Goal: Task Accomplishment & Management: Complete application form

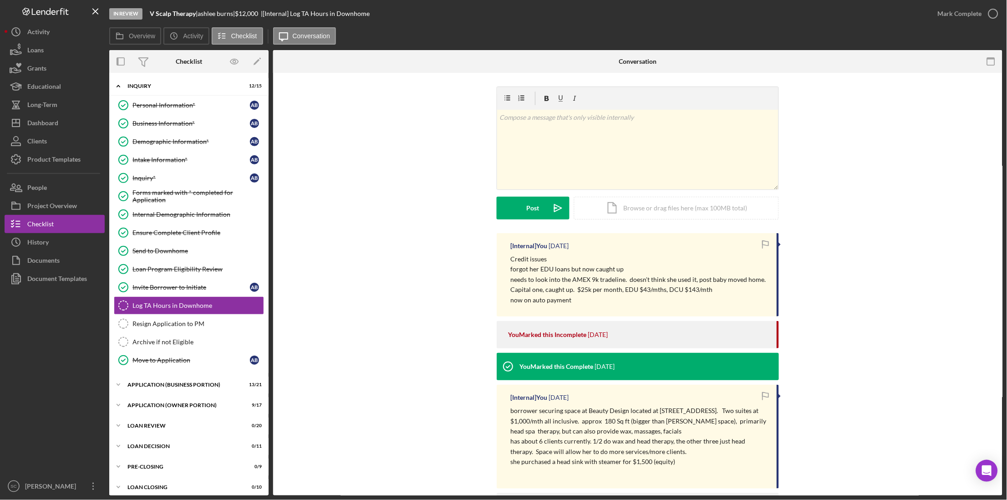
scroll to position [70, 0]
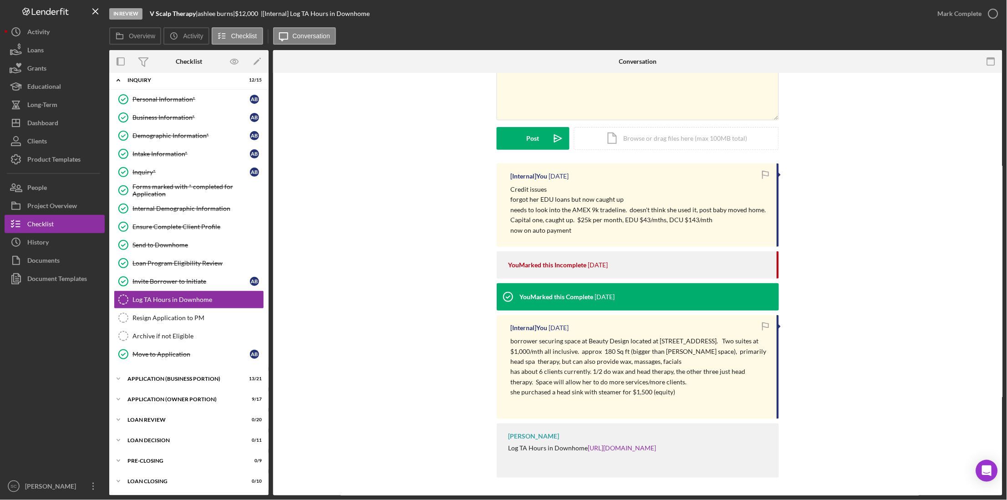
click at [604, 359] on p "borrower securing space at Beauty Design located at 1177 Central Street in Leom…" at bounding box center [639, 351] width 257 height 31
drag, startPoint x: 705, startPoint y: 359, endPoint x: 645, endPoint y: 365, distance: 60.8
click at [645, 365] on p "borrower securing space at Beauty Design located at 1177 Central Street in Leom…" at bounding box center [639, 351] width 257 height 31
drag, startPoint x: 645, startPoint y: 365, endPoint x: 653, endPoint y: 359, distance: 9.9
drag, startPoint x: 653, startPoint y: 359, endPoint x: 625, endPoint y: 392, distance: 43.3
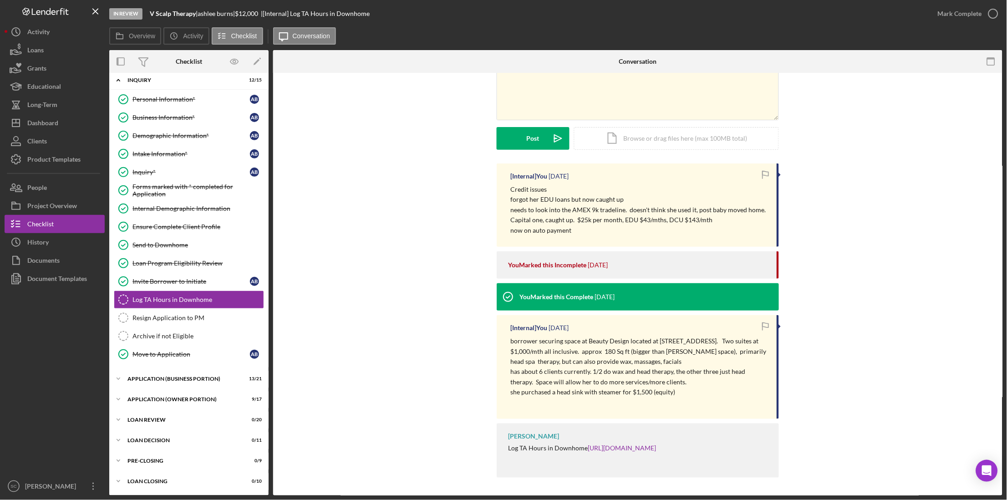
click at [625, 392] on p "she purchased a head sink with steamer for $1,500 (equity)" at bounding box center [639, 392] width 257 height 10
drag, startPoint x: 671, startPoint y: 393, endPoint x: 556, endPoint y: 393, distance: 115.2
click at [556, 393] on p "she purchased a head sink with steamer for $1,500 (equity)" at bounding box center [639, 392] width 257 height 10
copy p "head sink with steamer for $1,500 (equity"
click at [34, 119] on div "Dashboard" at bounding box center [42, 124] width 31 height 20
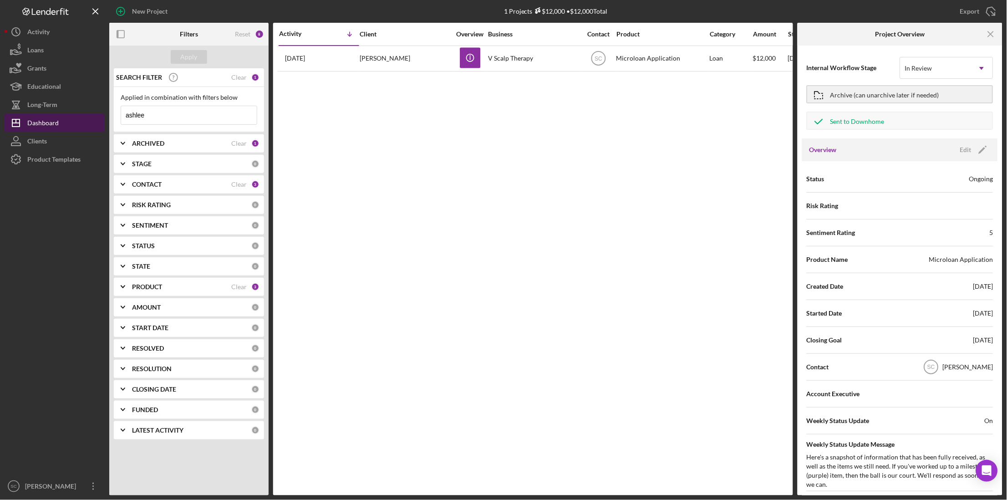
click at [66, 123] on button "Icon/Dashboard Dashboard" at bounding box center [55, 123] width 100 height 18
click at [238, 78] on div "Clear" at bounding box center [238, 77] width 15 height 7
click at [189, 58] on div "Apply" at bounding box center [189, 57] width 17 height 14
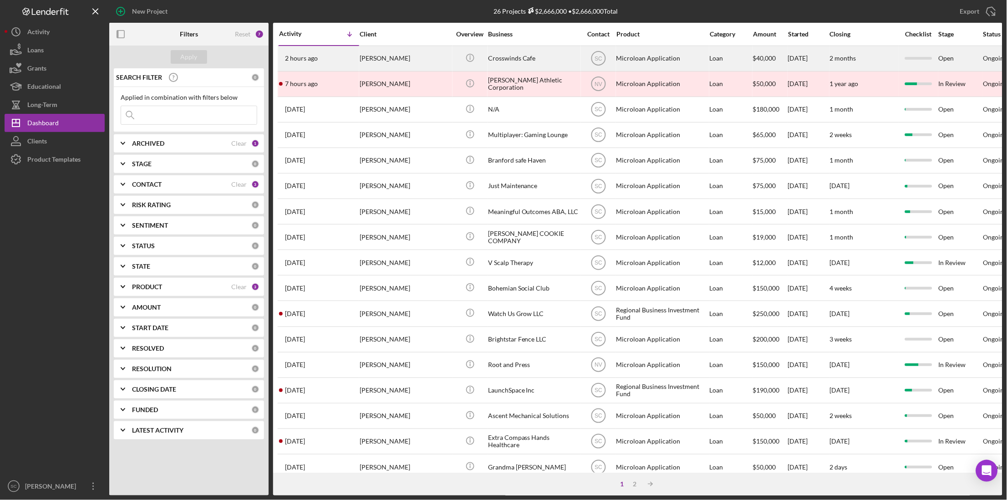
click at [379, 57] on div "[PERSON_NAME]" at bounding box center [405, 58] width 91 height 24
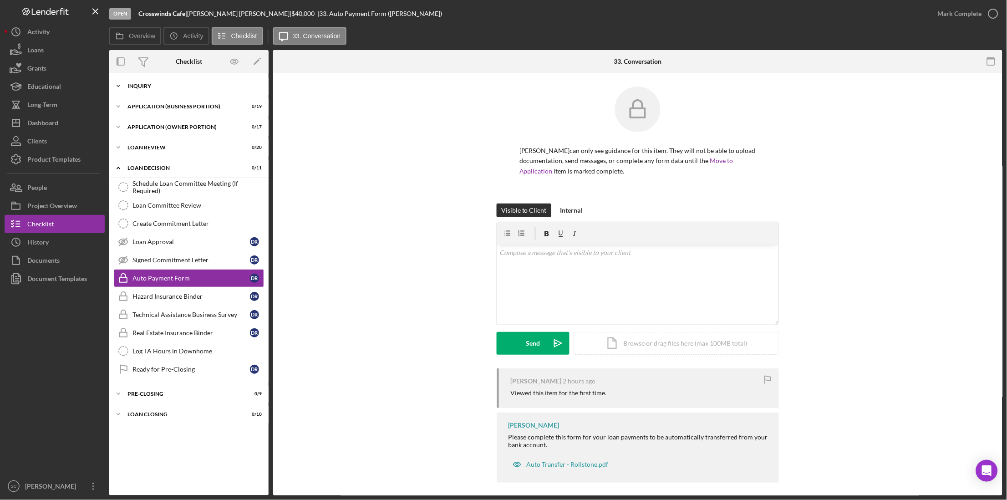
click at [144, 77] on div "Icon/Expander INQUIRY 0 / 14" at bounding box center [188, 86] width 159 height 18
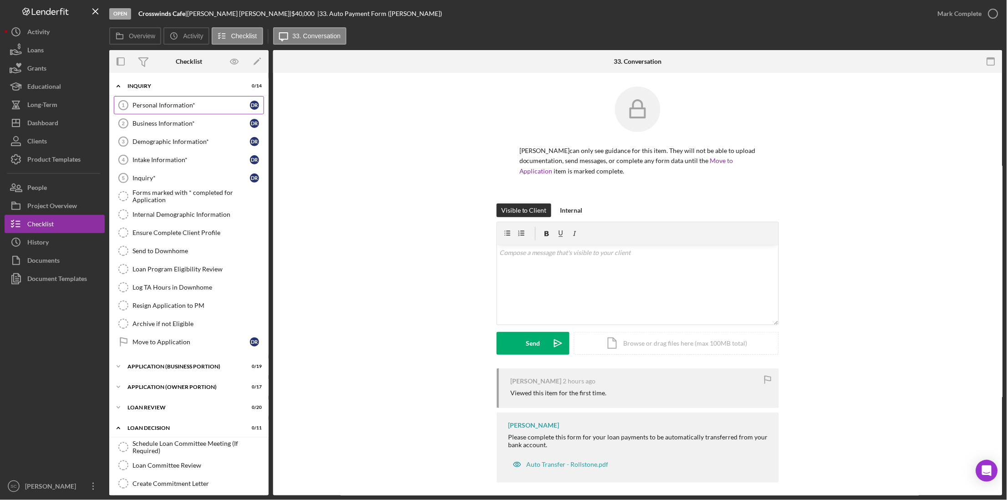
click at [201, 109] on link "Personal Information* 1 Personal Information* D R" at bounding box center [189, 105] width 150 height 18
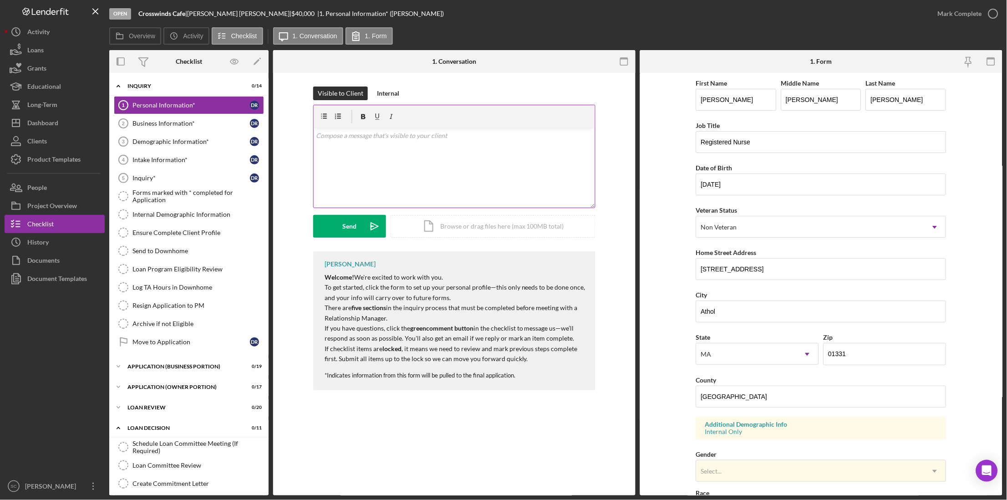
click at [370, 145] on div "v Color teal Color pink Remove color Add row above Add row below Add column bef…" at bounding box center [454, 168] width 281 height 80
click at [472, 149] on div "v Color teal Color pink Remove color Add row above Add row below Add column bef…" at bounding box center [454, 168] width 281 height 80
click at [417, 137] on p "please complete the 5 items in the iquiry checklist." at bounding box center [455, 136] width 276 height 10
click at [418, 137] on p "please complete the 5 items in the iquiry checklist." at bounding box center [455, 136] width 276 height 10
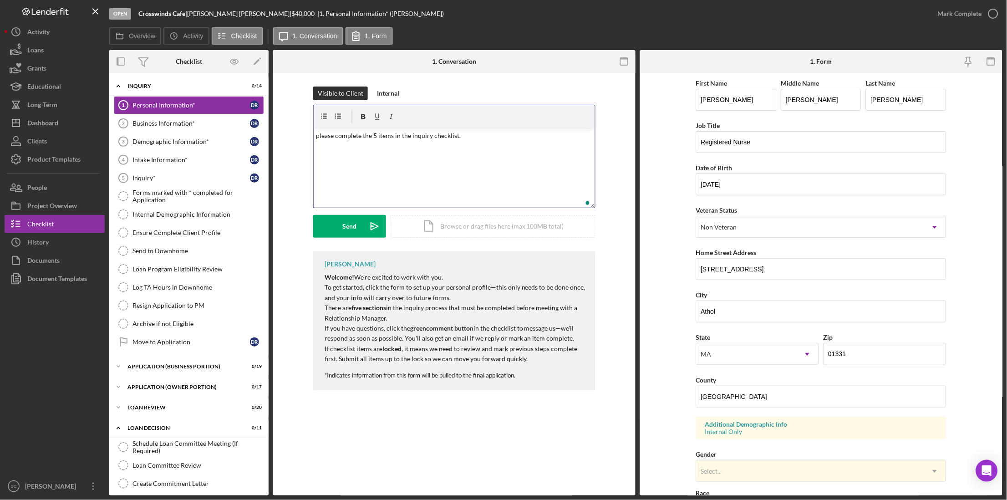
click at [412, 167] on div "v Color teal Color pink Remove color Add row above Add row below Add column bef…" at bounding box center [454, 168] width 281 height 80
click at [495, 138] on p "please complete the 5 items in the inquiry checklist." at bounding box center [455, 136] width 276 height 10
click at [322, 231] on button "Send Icon/icon-invite-send" at bounding box center [349, 226] width 73 height 23
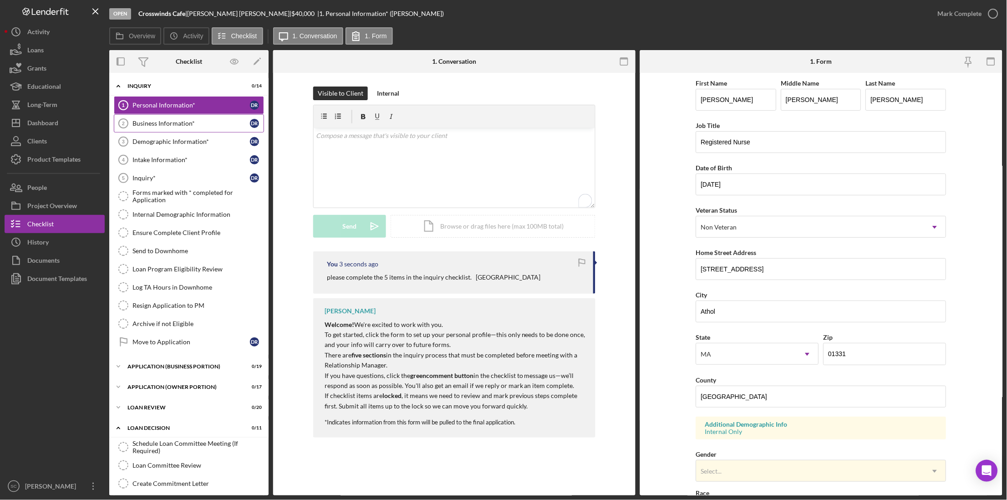
click at [177, 128] on link "Business Information* 2 Business Information* D R" at bounding box center [189, 123] width 150 height 18
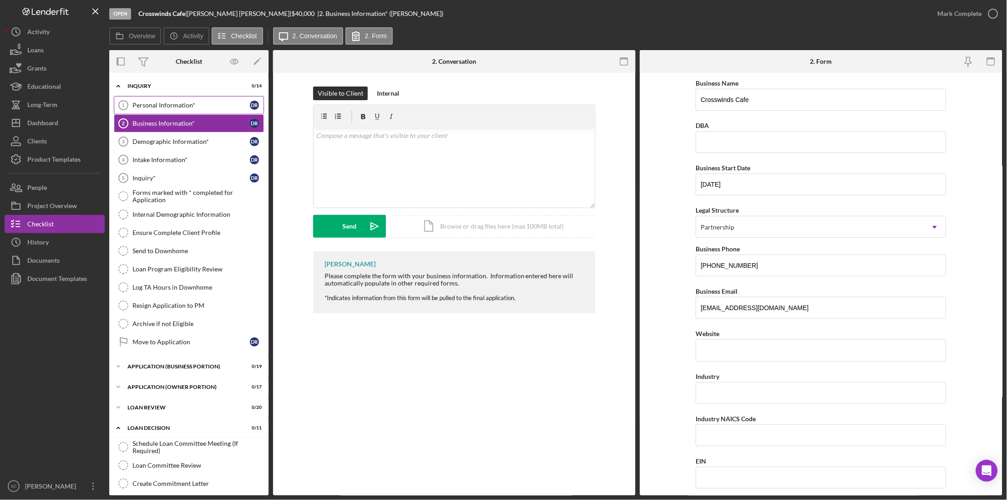
click at [170, 106] on div "Personal Information*" at bounding box center [191, 105] width 117 height 7
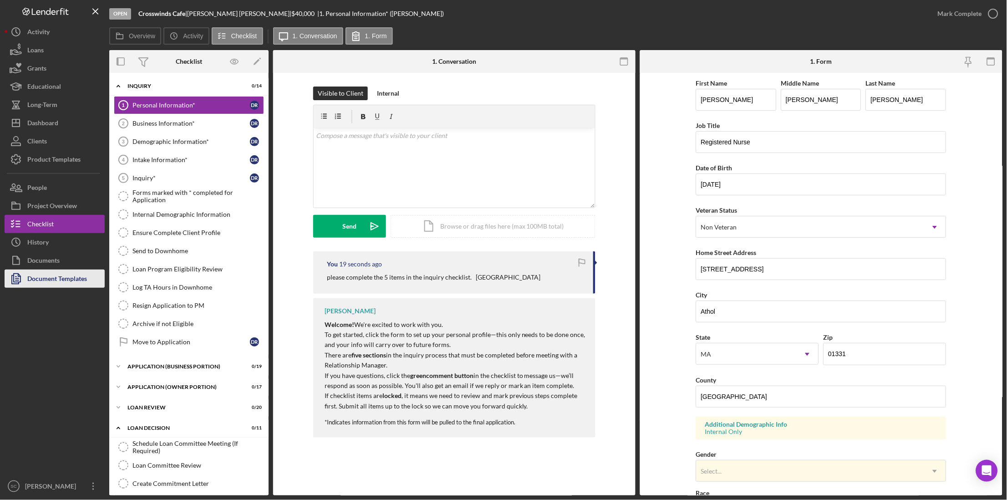
click at [47, 275] on div "Document Templates" at bounding box center [57, 280] width 60 height 20
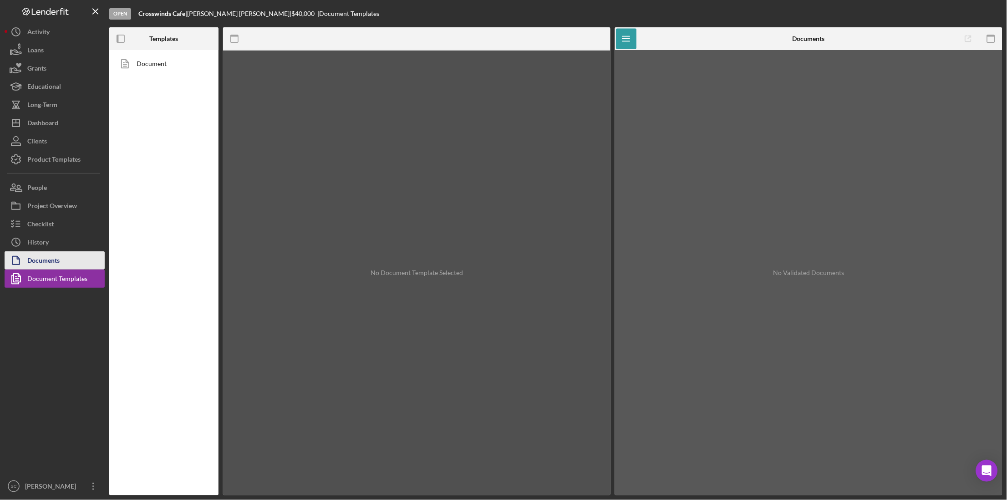
click at [49, 258] on div "Documents" at bounding box center [43, 261] width 32 height 20
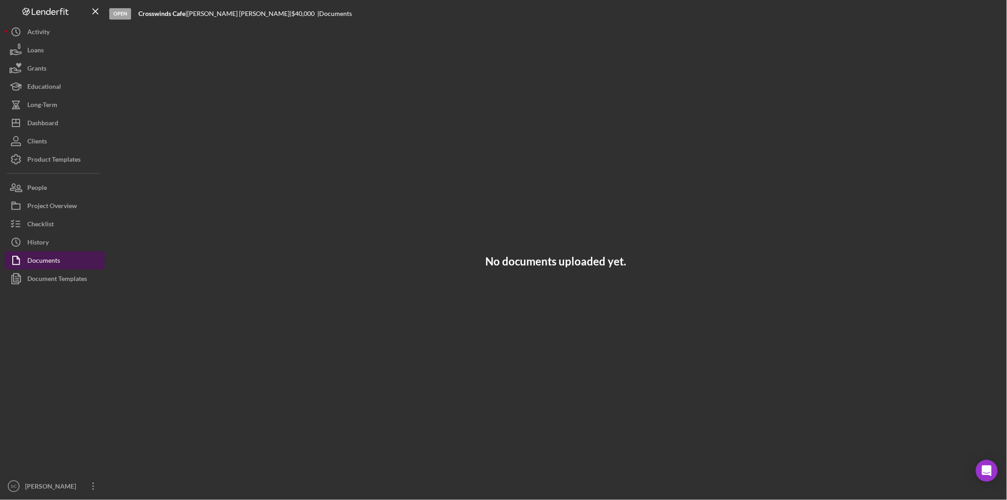
click at [49, 258] on div "Documents" at bounding box center [43, 261] width 33 height 20
click at [57, 278] on div "Document Templates" at bounding box center [57, 280] width 60 height 20
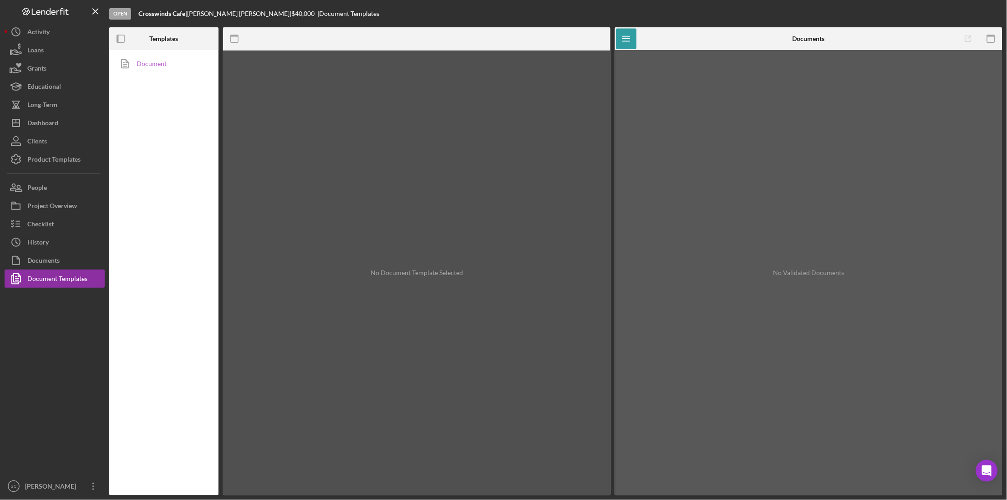
click at [149, 66] on link "Document" at bounding box center [162, 64] width 96 height 18
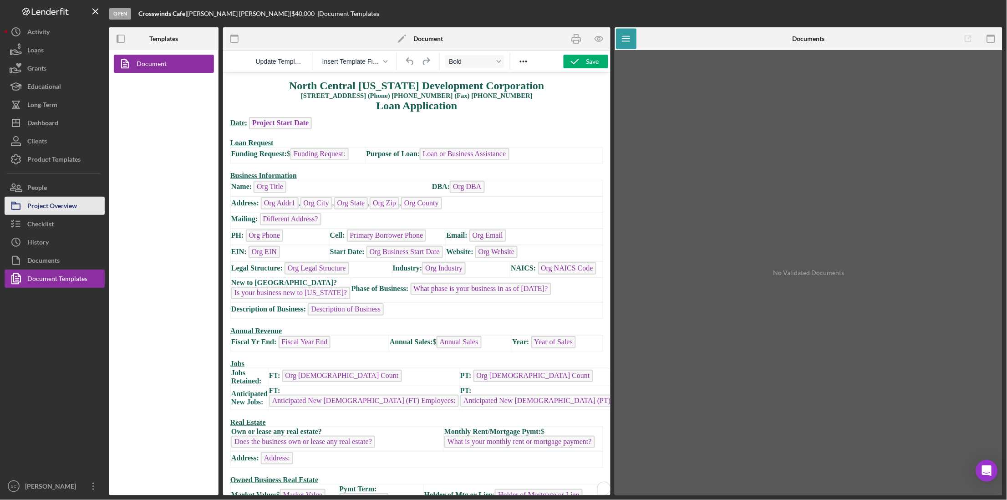
click at [56, 201] on div "Project Overview" at bounding box center [52, 207] width 50 height 20
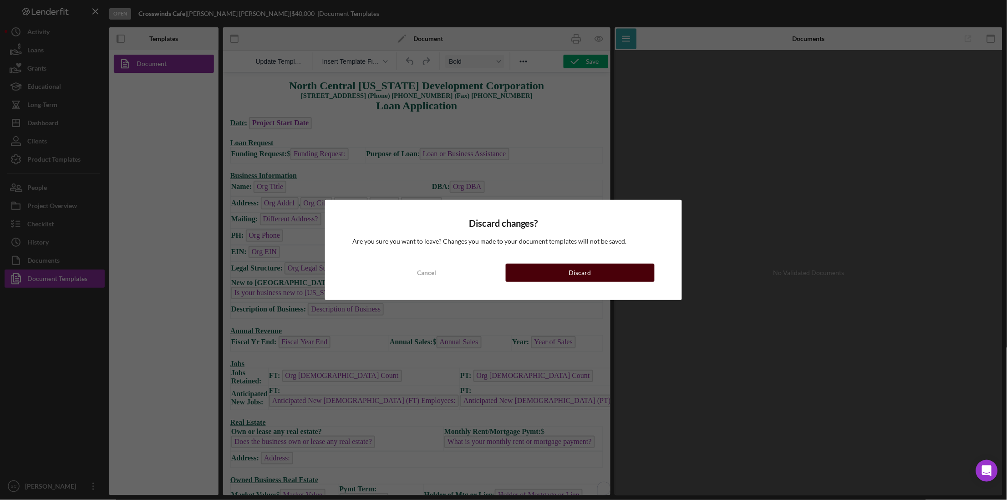
click at [564, 272] on button "Discard" at bounding box center [580, 273] width 149 height 18
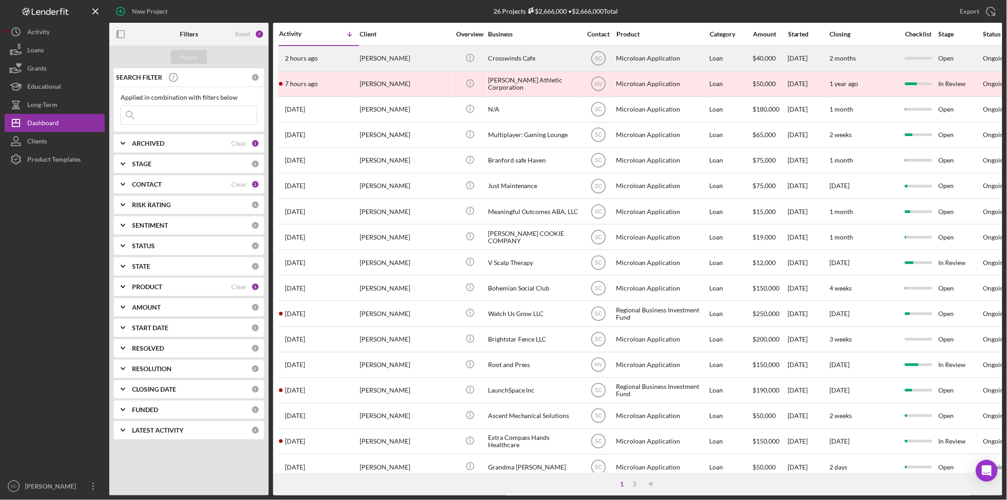
click at [381, 59] on div "[PERSON_NAME]" at bounding box center [405, 58] width 91 height 24
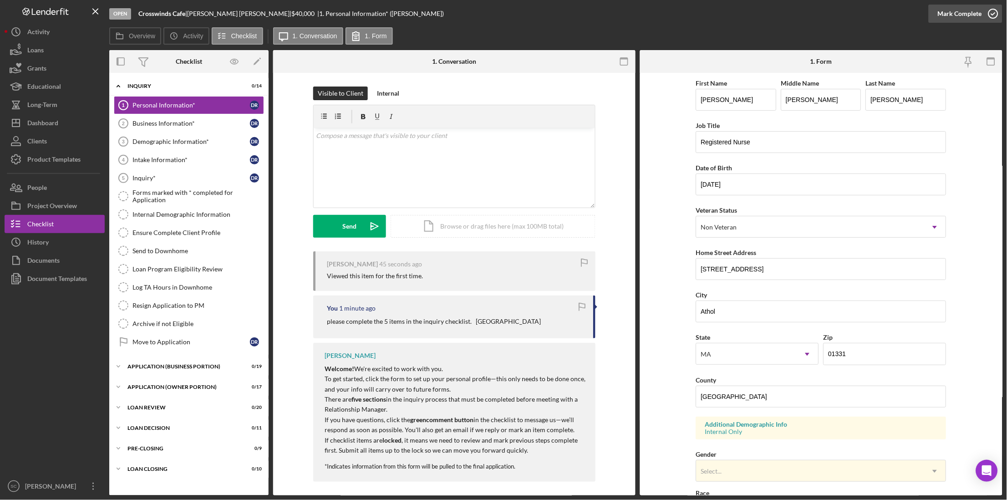
click at [942, 10] on div "Mark Complete" at bounding box center [960, 14] width 44 height 18
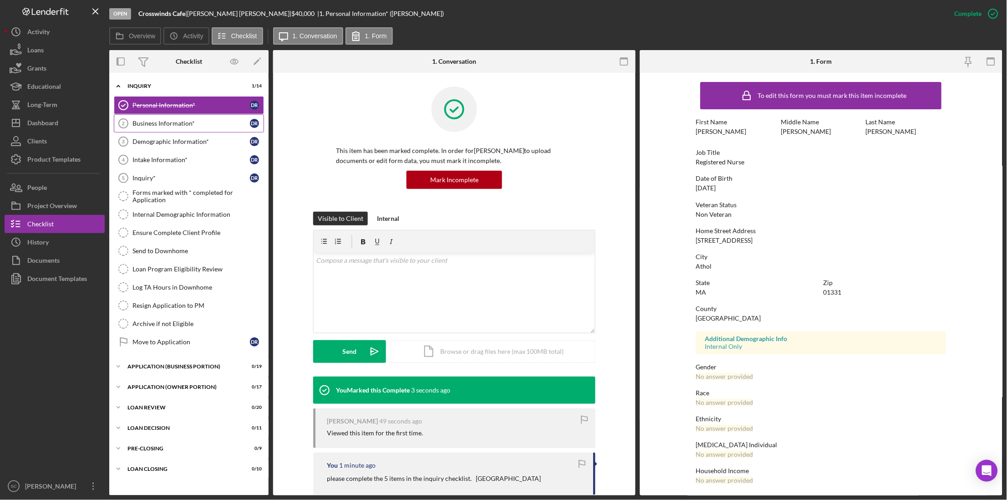
click at [159, 124] on div "Business Information*" at bounding box center [191, 123] width 117 height 7
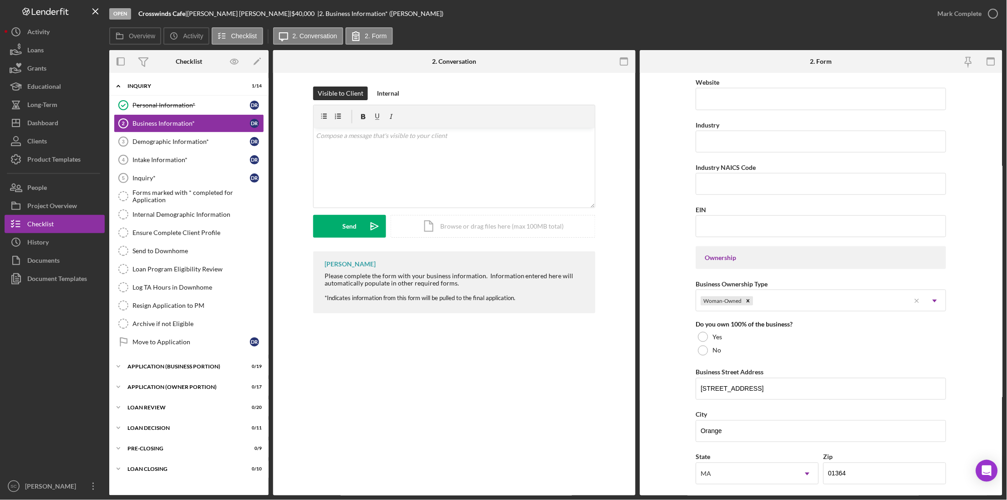
scroll to position [248, 0]
click at [344, 134] on p at bounding box center [455, 136] width 276 height 10
click at [149, 138] on div "Demographic Information*" at bounding box center [191, 141] width 117 height 7
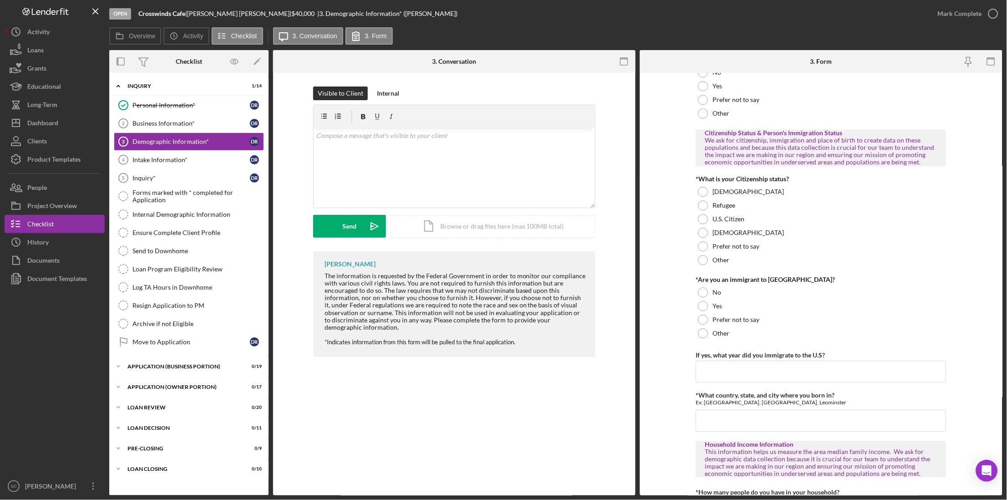
scroll to position [740, 0]
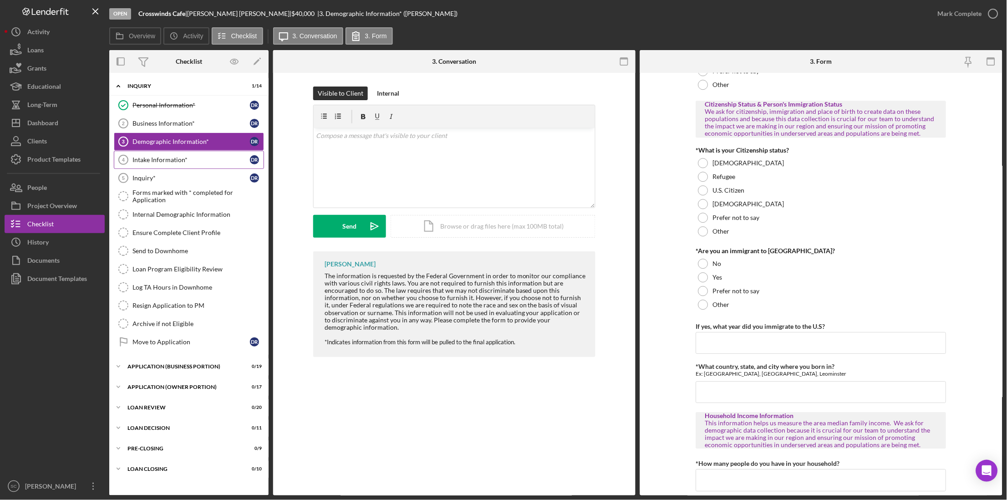
click at [159, 163] on div "Intake Information*" at bounding box center [191, 159] width 117 height 7
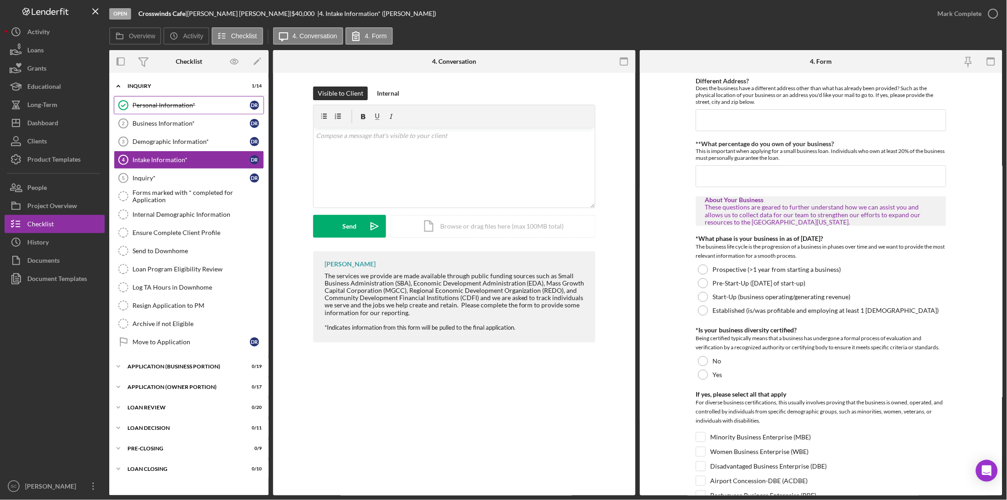
click at [159, 102] on div "Personal Information*" at bounding box center [191, 105] width 117 height 7
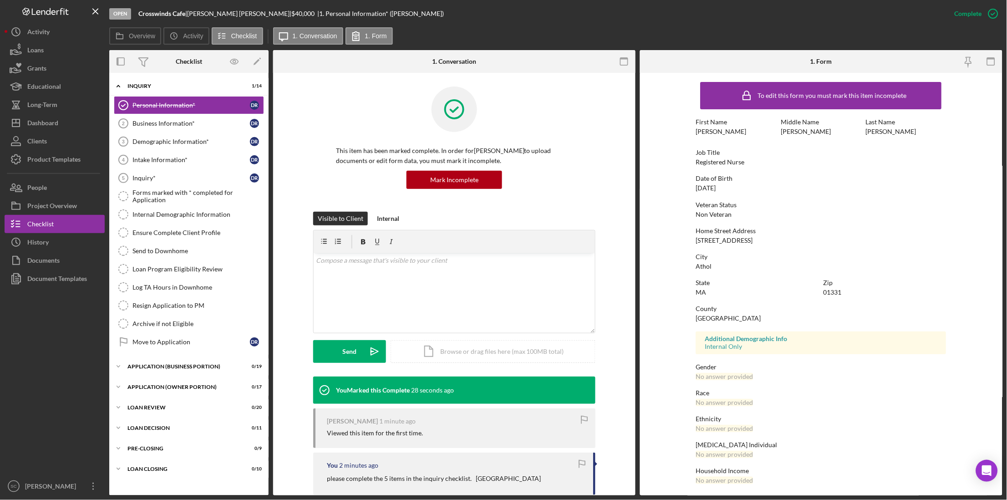
scroll to position [2, 0]
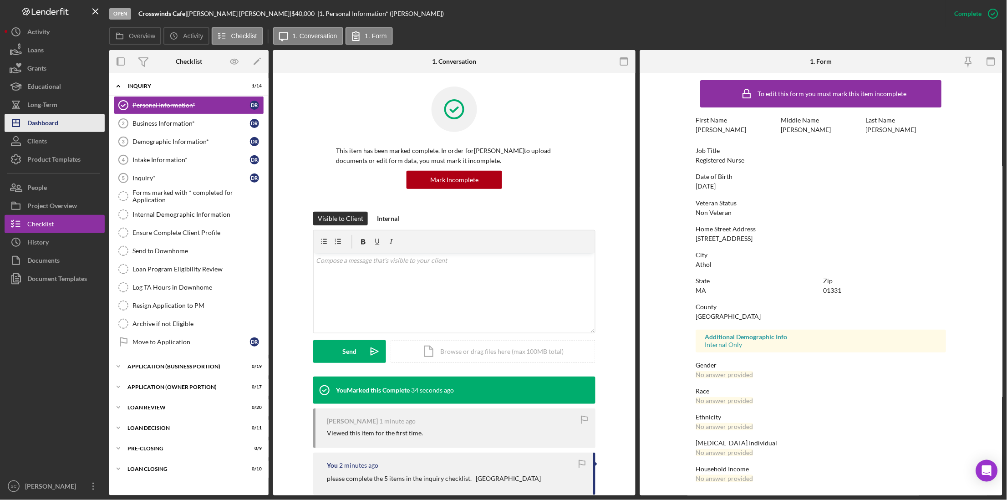
click at [41, 115] on div "Dashboard" at bounding box center [42, 124] width 31 height 20
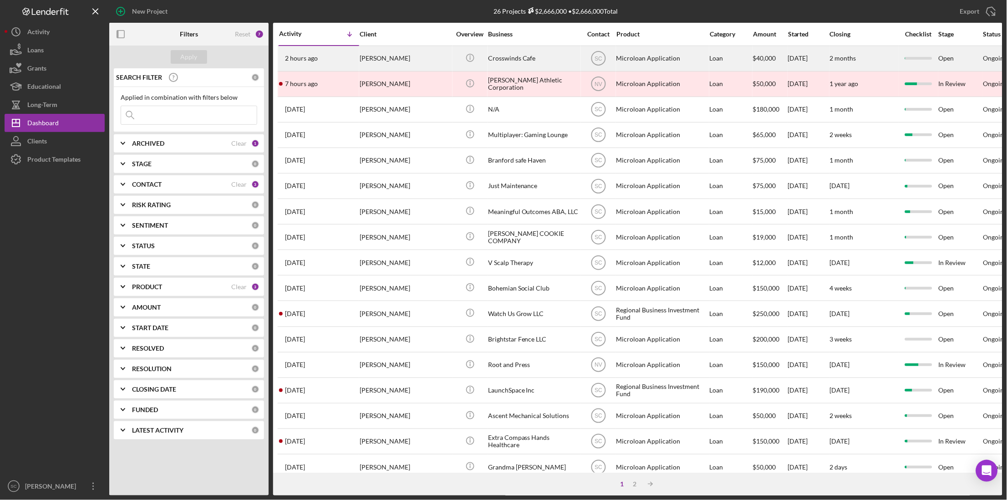
click at [357, 56] on div "2 hours ago [PERSON_NAME]" at bounding box center [319, 58] width 80 height 24
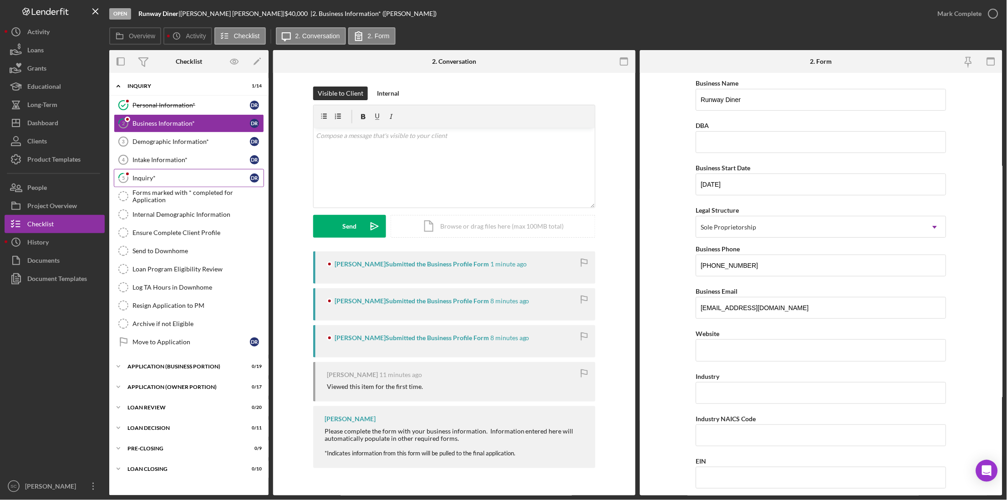
click at [154, 183] on link "5 Inquiry* D R" at bounding box center [189, 178] width 150 height 18
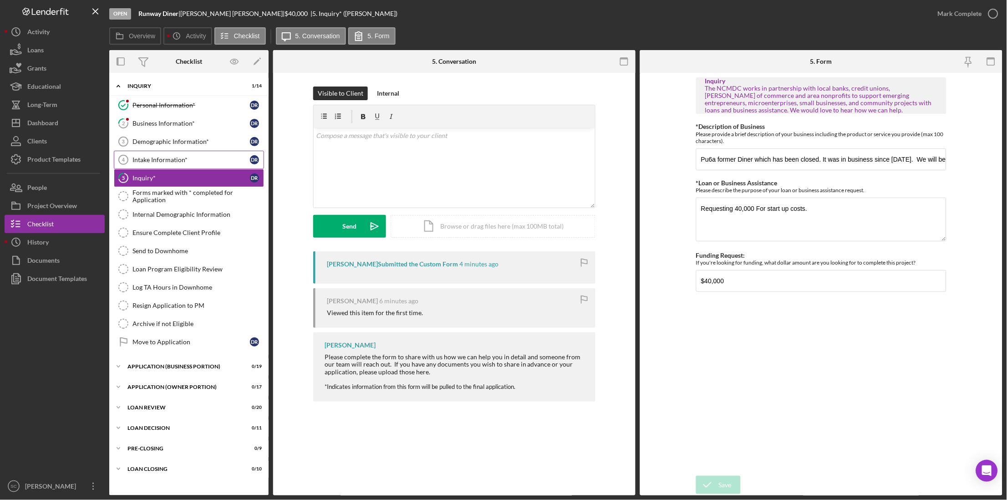
click at [144, 156] on link "Intake Information* 4 Intake Information* D R" at bounding box center [189, 160] width 150 height 18
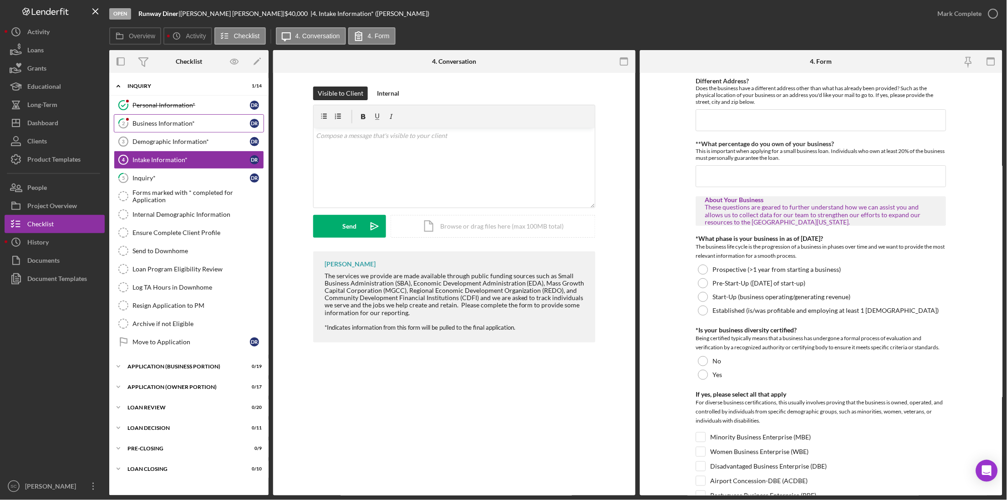
click at [130, 126] on icon "2" at bounding box center [123, 123] width 23 height 23
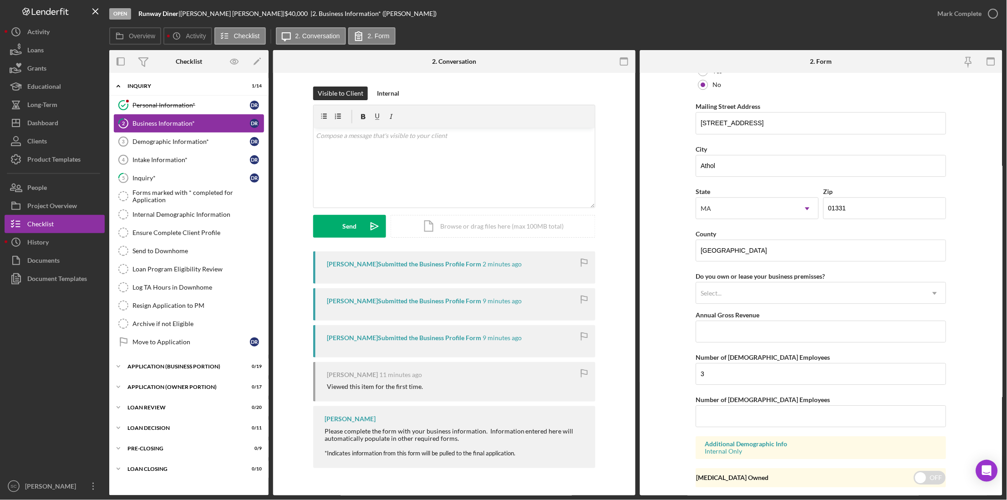
scroll to position [740, 0]
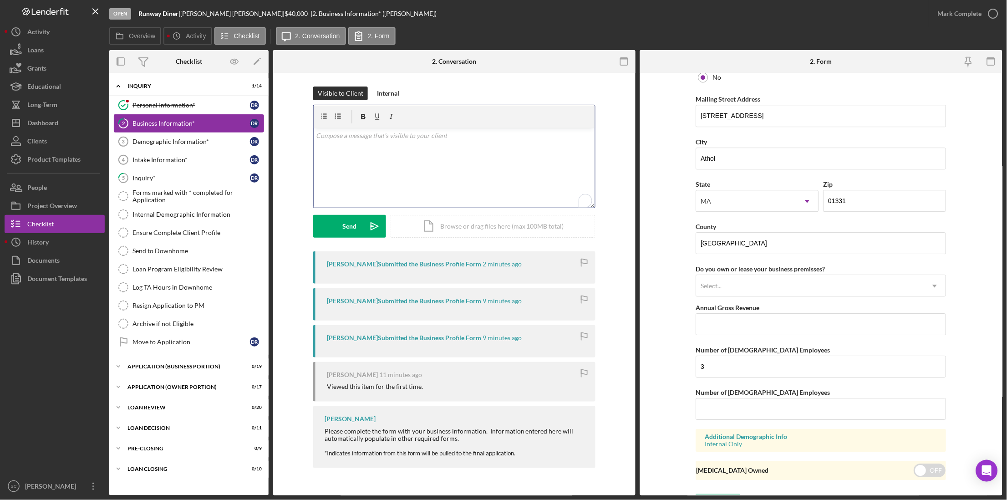
click at [373, 147] on div "v Color teal Color pink Remove color Add row above Add row below Add column bef…" at bounding box center [454, 168] width 281 height 80
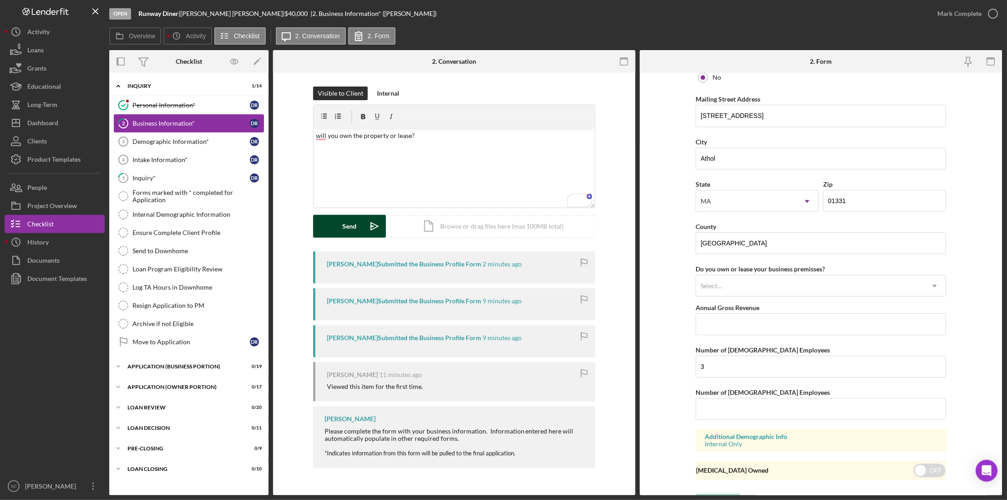
click at [329, 222] on button "Send Icon/icon-invite-send" at bounding box center [349, 226] width 73 height 23
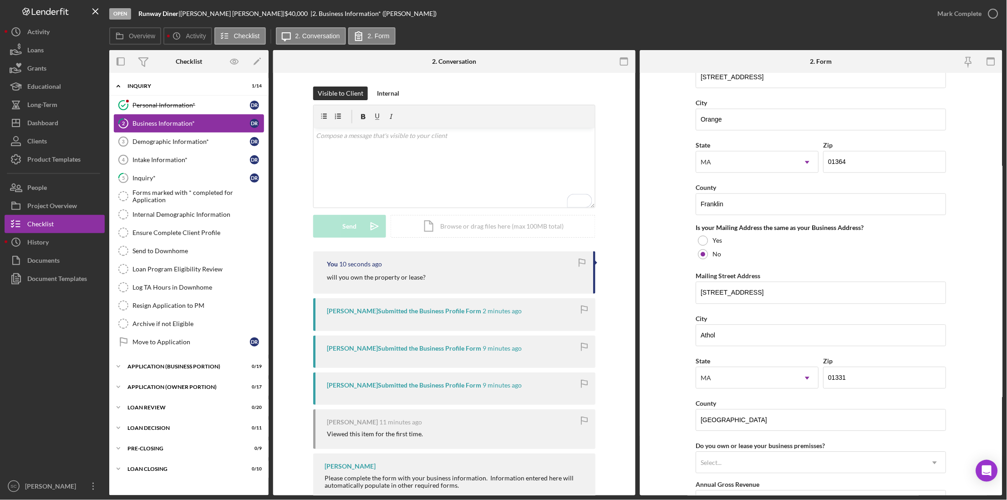
scroll to position [761, 0]
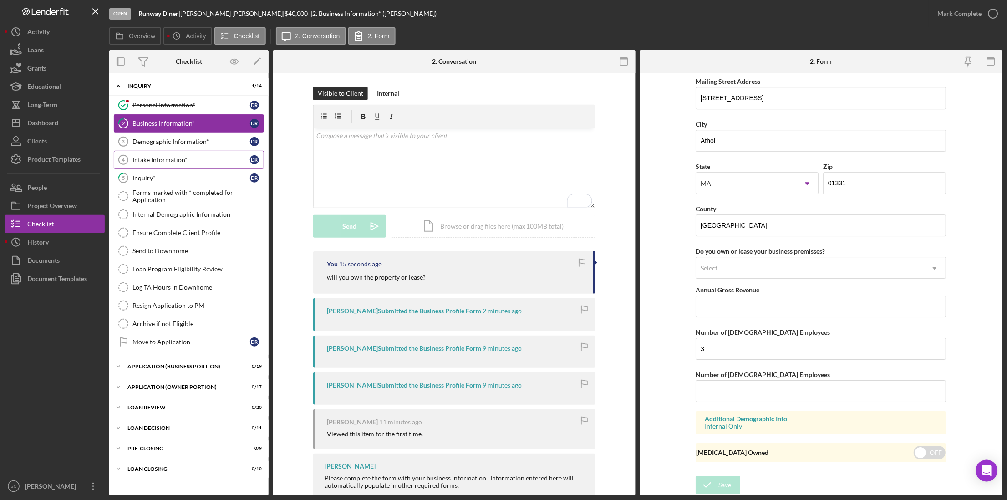
drag, startPoint x: 170, startPoint y: 178, endPoint x: 244, endPoint y: 163, distance: 75.3
click at [177, 173] on link "5 Inquiry* D R" at bounding box center [189, 178] width 150 height 18
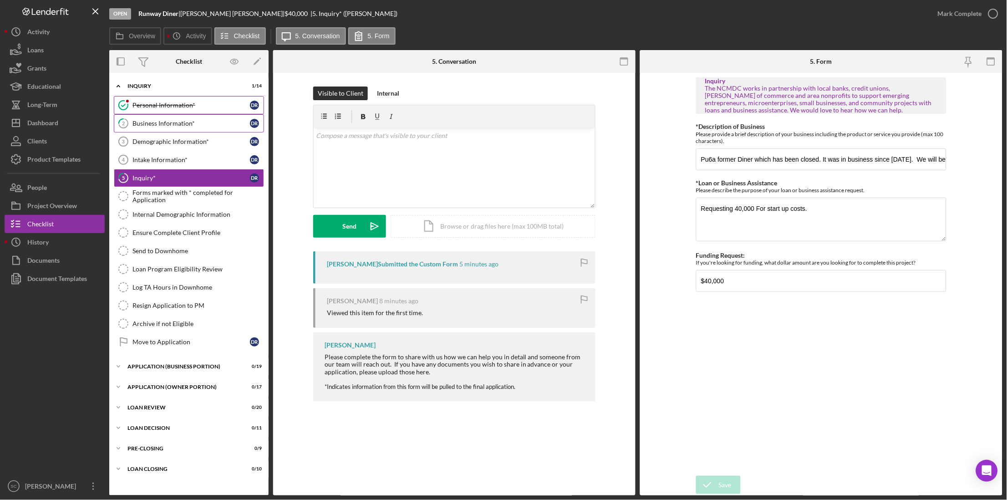
click at [143, 109] on link "Personal Information* Personal Information* D R" at bounding box center [189, 105] width 150 height 18
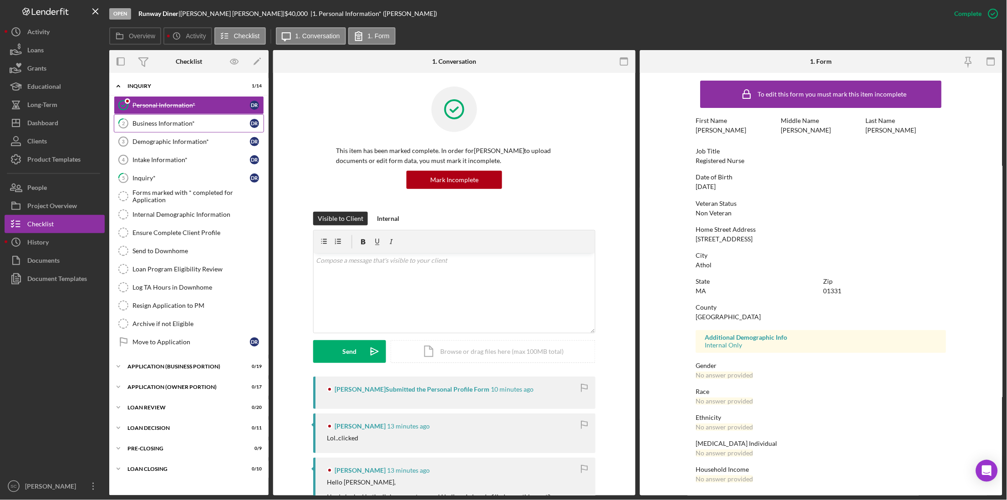
scroll to position [2, 0]
click at [161, 146] on link "Demographic Information* 3 Demographic Information* D R" at bounding box center [189, 142] width 150 height 18
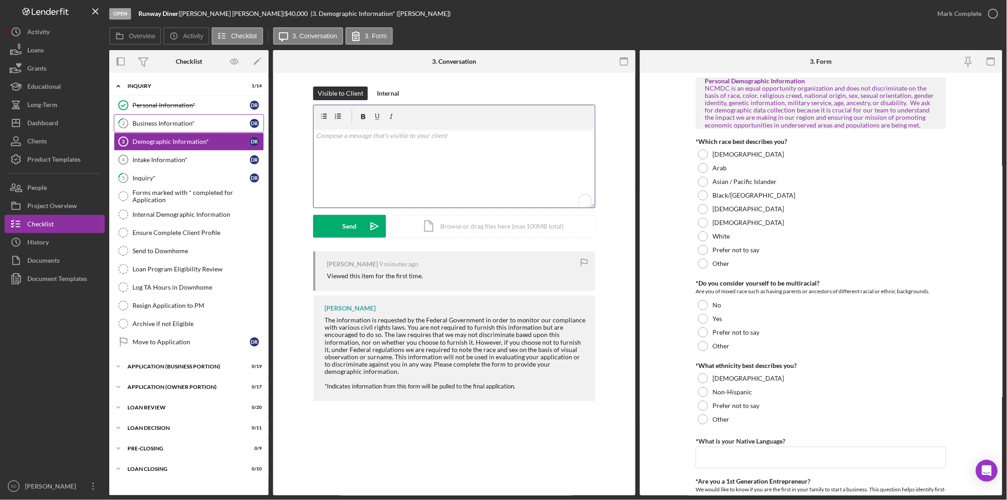
click at [336, 143] on div "v Color teal Color pink Remove color Add row above Add row below Add column bef…" at bounding box center [454, 168] width 281 height 80
click at [325, 322] on div "The information is requested by the Federal Government in order to monitor our …" at bounding box center [456, 344] width 262 height 59
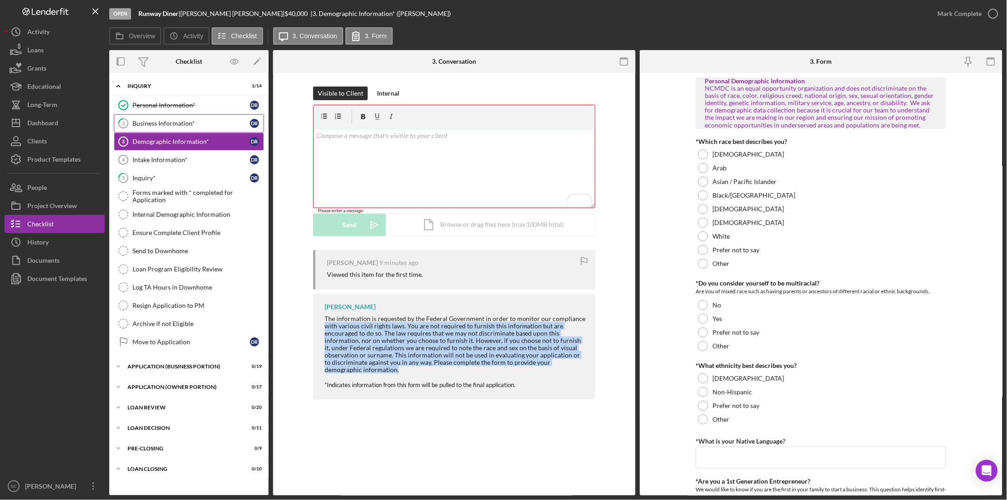
drag, startPoint x: 325, startPoint y: 322, endPoint x: 381, endPoint y: 370, distance: 73.3
click at [381, 370] on div "The information is requested by the Federal Government in order to monitor our …" at bounding box center [456, 344] width 262 height 59
drag, startPoint x: 381, startPoint y: 370, endPoint x: 364, endPoint y: 339, distance: 35.3
click at [364, 339] on div "The information is requested by the Federal Government in order to monitor our …" at bounding box center [456, 344] width 262 height 59
drag, startPoint x: 324, startPoint y: 320, endPoint x: 363, endPoint y: 372, distance: 65.4
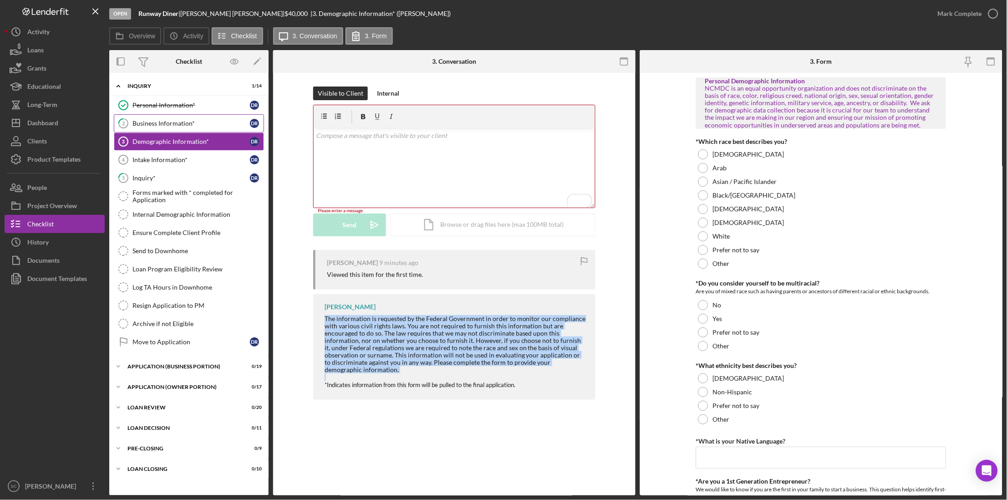
click at [363, 372] on div "[PERSON_NAME] The information is requested by the Federal Government in order t…" at bounding box center [454, 347] width 282 height 106
drag, startPoint x: 363, startPoint y: 372, endPoint x: 351, endPoint y: 338, distance: 35.9
copy div "The information is requested by the Federal Government in order to monitor our …"
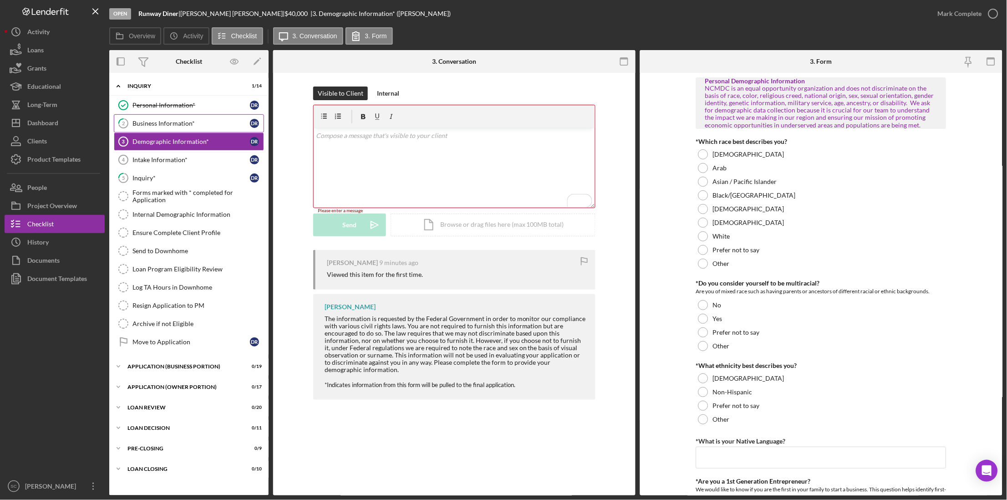
click at [366, 140] on p "To enrich screen reader interactions, please activate Accessibility in Grammarl…" at bounding box center [455, 136] width 276 height 10
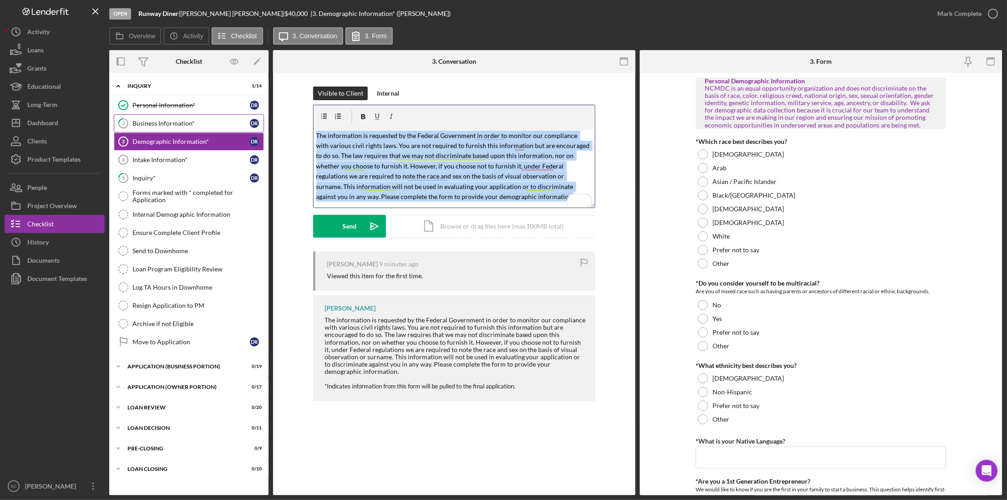
drag, startPoint x: 501, startPoint y: 196, endPoint x: 313, endPoint y: 117, distance: 203.1
click at [313, 117] on div "v Color teal Color pink Remove color Add row above Add row below Add column bef…" at bounding box center [454, 156] width 282 height 103
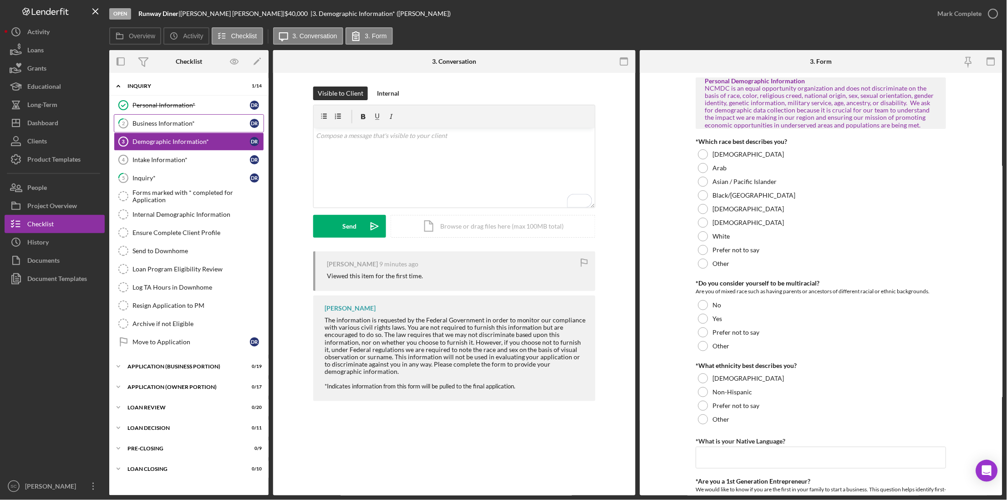
click at [128, 115] on icon "2" at bounding box center [123, 123] width 23 height 23
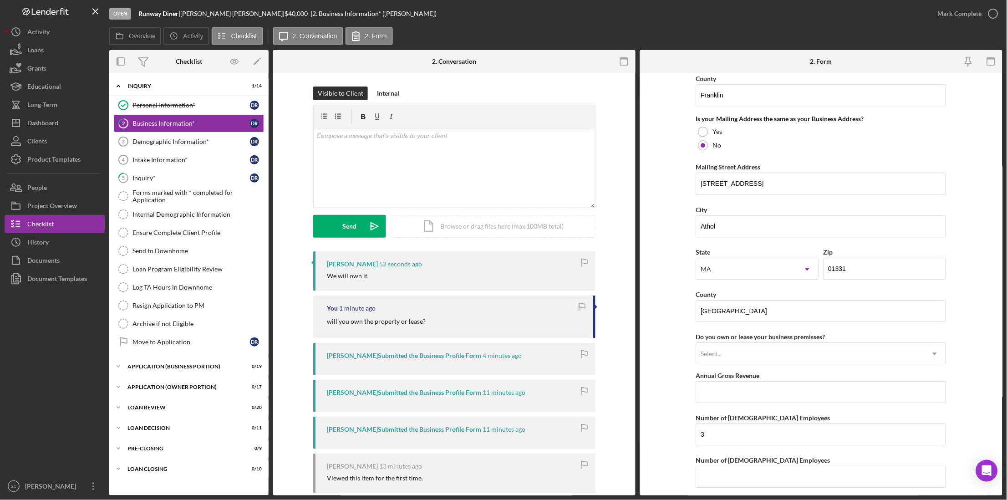
scroll to position [740, 0]
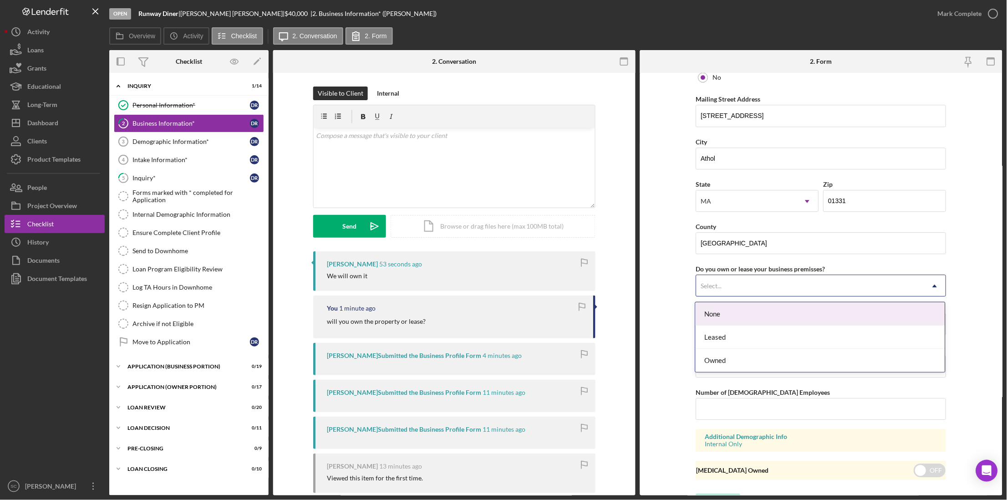
click at [737, 296] on div "Select..." at bounding box center [811, 286] width 228 height 21
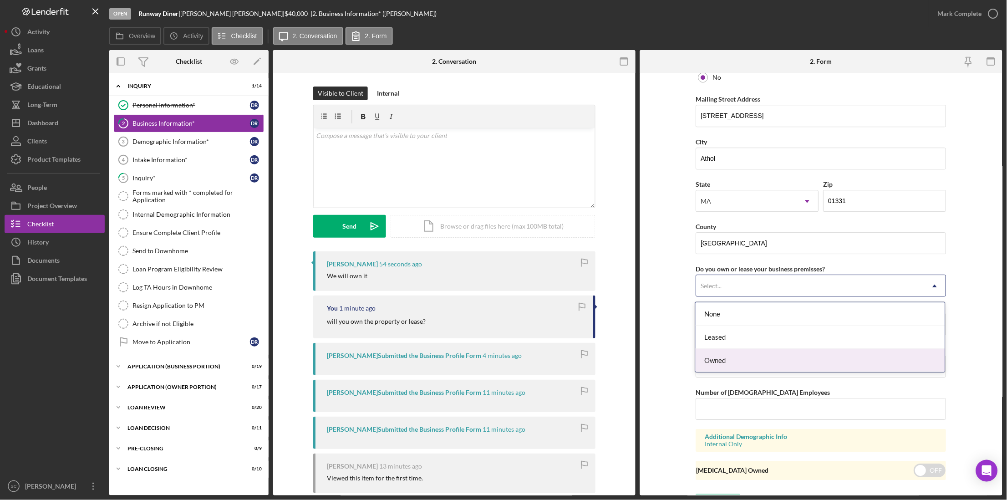
click at [725, 360] on div "Owned" at bounding box center [821, 360] width 250 height 23
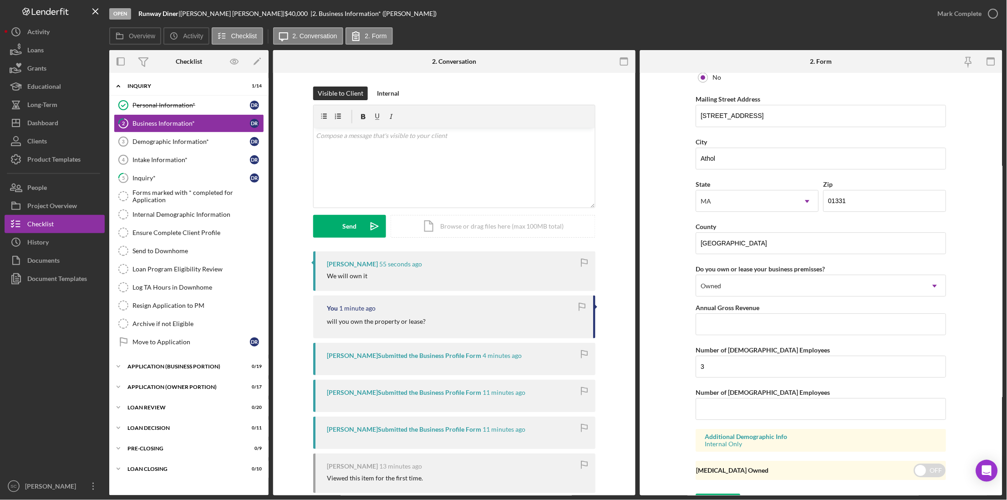
click at [664, 315] on form "Business Name Runway Diner DBA Business Start Date [DATE] Legal Structure Sole …" at bounding box center [821, 284] width 363 height 423
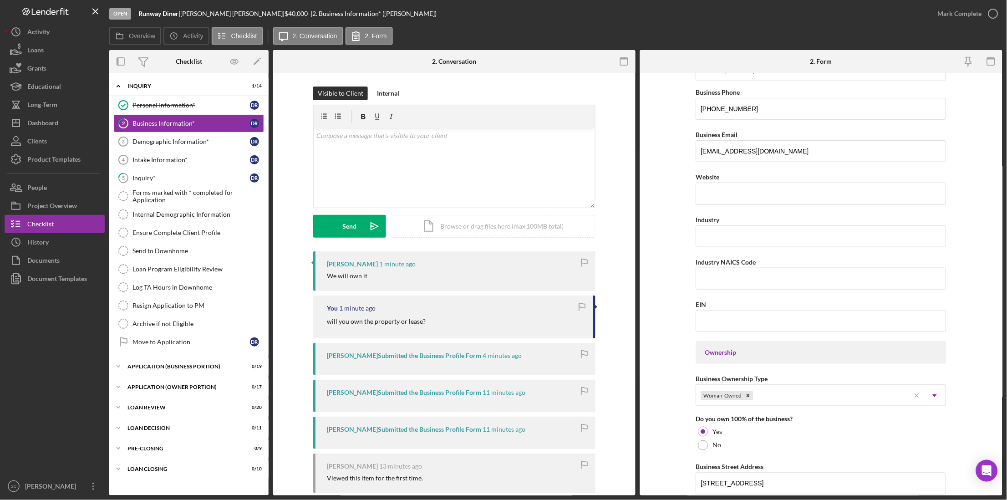
scroll to position [77, 0]
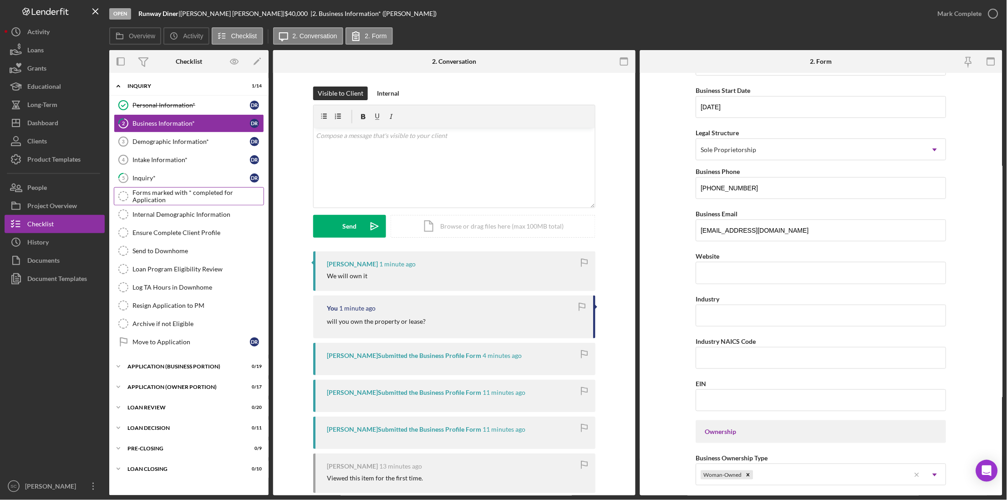
click at [153, 188] on link "Forms marked with * completed for Application Forms marked with * completed for…" at bounding box center [189, 196] width 150 height 18
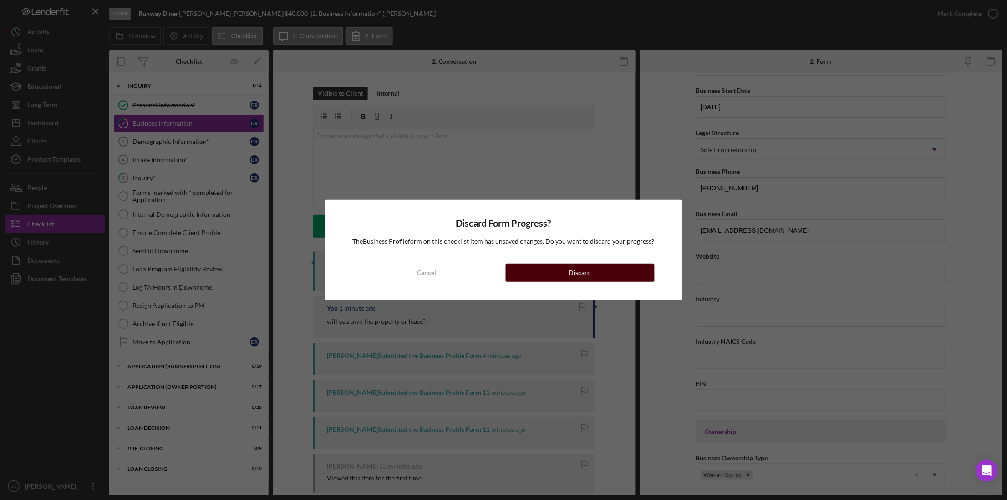
click at [546, 271] on button "Discard" at bounding box center [580, 273] width 149 height 18
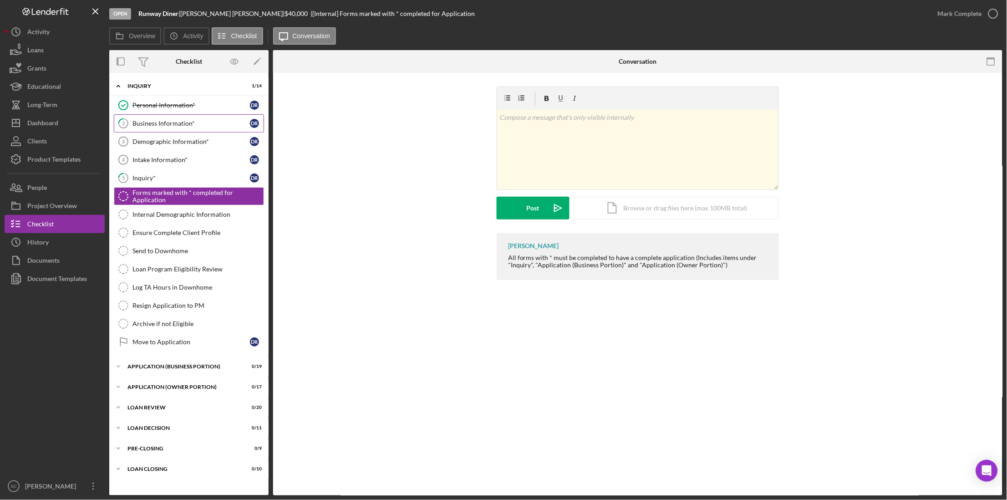
drag, startPoint x: 163, startPoint y: 112, endPoint x: 162, endPoint y: 126, distance: 14.6
click at [163, 112] on link "Personal Information* Personal Information* D R" at bounding box center [189, 105] width 150 height 18
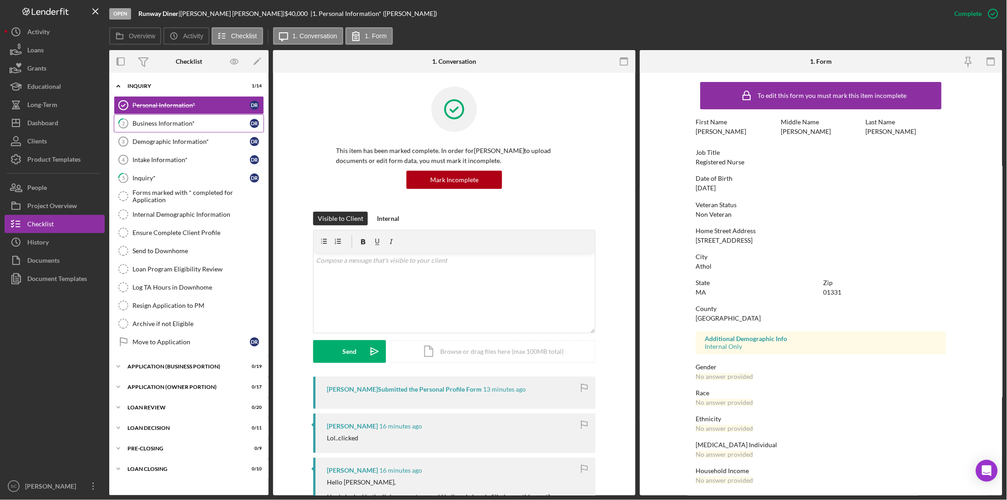
click at [164, 125] on div "Business Information*" at bounding box center [191, 123] width 117 height 7
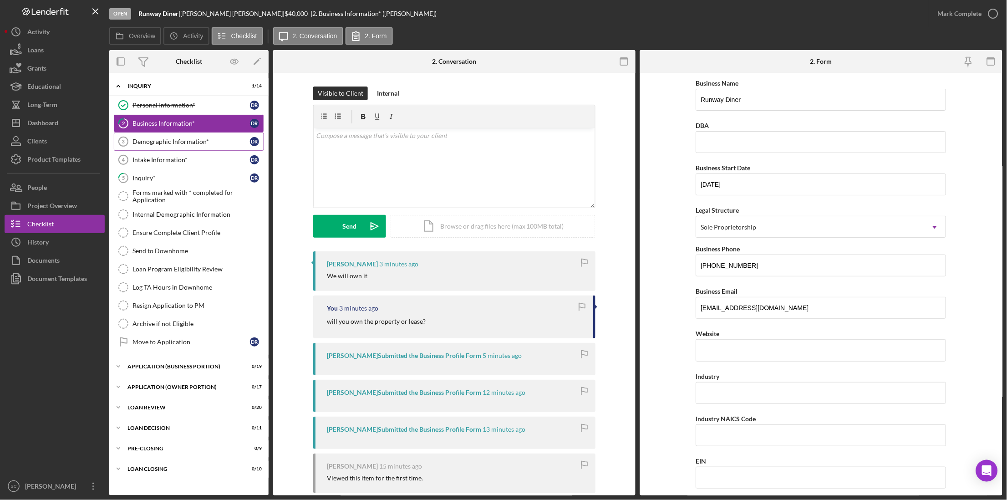
click at [156, 139] on div "Demographic Information*" at bounding box center [191, 141] width 117 height 7
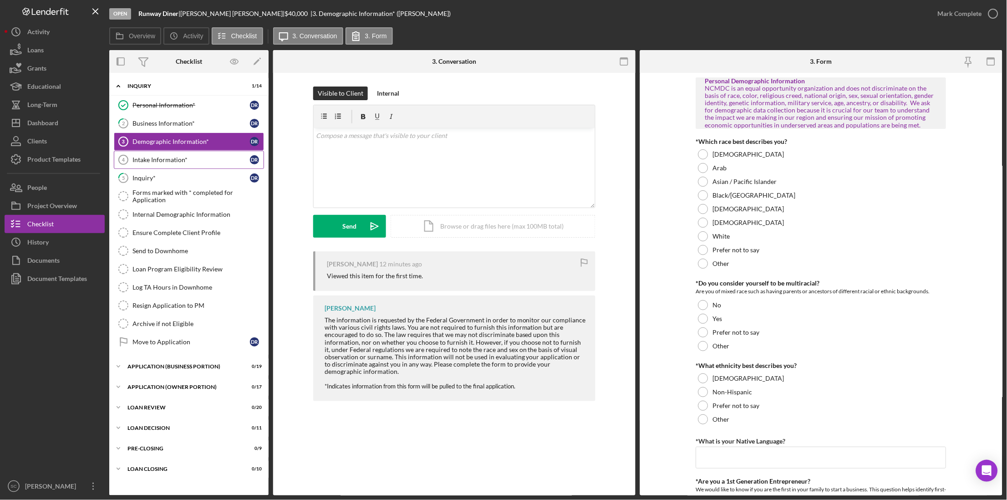
click at [160, 160] on div "Intake Information*" at bounding box center [191, 159] width 117 height 7
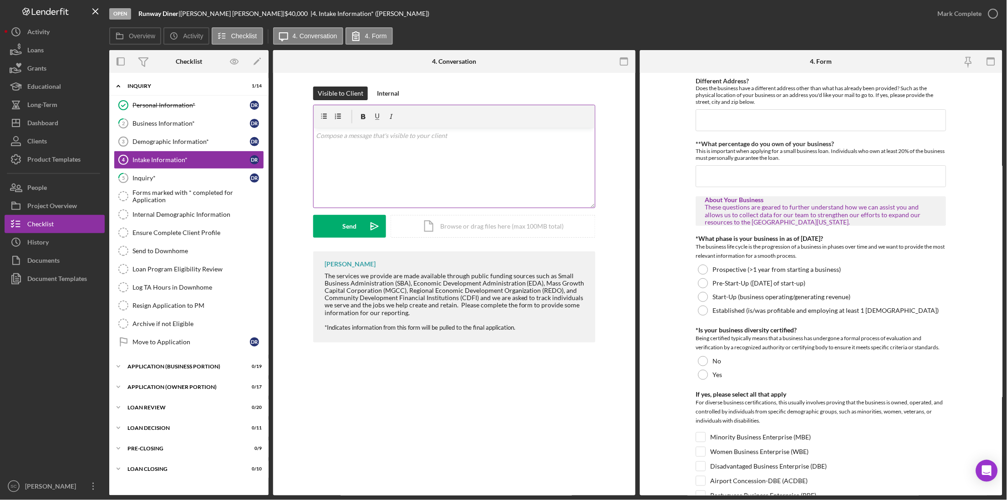
click at [368, 144] on div "v Color teal Color pink Remove color Add row above Add row below Add column bef…" at bounding box center [454, 168] width 281 height 80
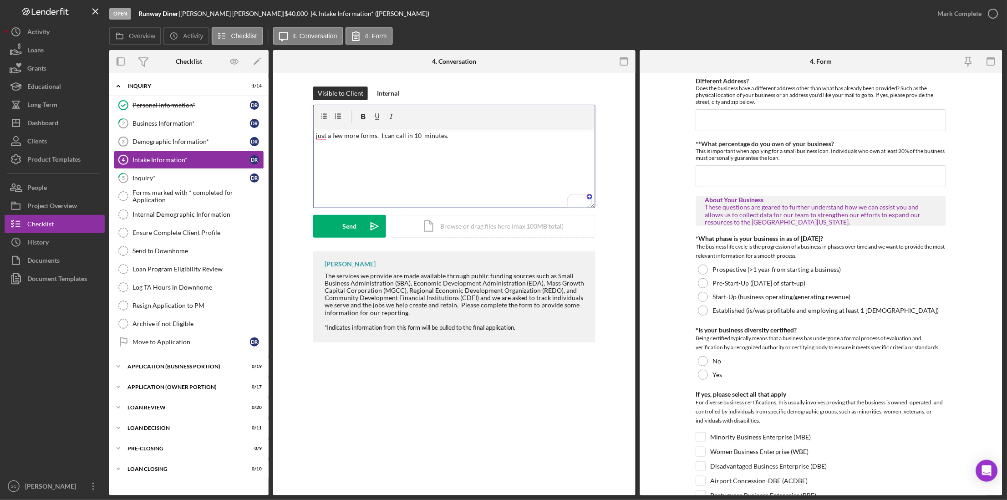
click at [378, 133] on p "just a few more forms. I can call in 10 minutes." at bounding box center [455, 136] width 276 height 10
drag, startPoint x: 378, startPoint y: 135, endPoint x: 311, endPoint y: 136, distance: 67.4
click at [311, 136] on div "Visible to Client Internal v Color teal Color pink Remove color Add row above A…" at bounding box center [454, 169] width 335 height 165
click at [320, 145] on p "you don't need to answer questions you don't feel comfortable with, but if you …" at bounding box center [455, 141] width 276 height 20
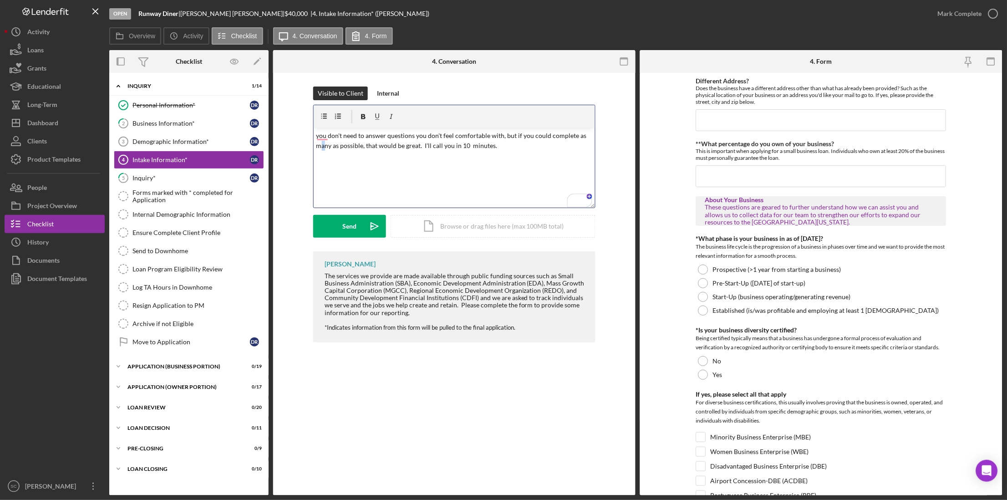
click at [320, 145] on p "you don't need to answer questions you don't feel comfortable with, but if you …" at bounding box center [455, 141] width 276 height 20
click at [349, 229] on div "Send" at bounding box center [350, 226] width 14 height 23
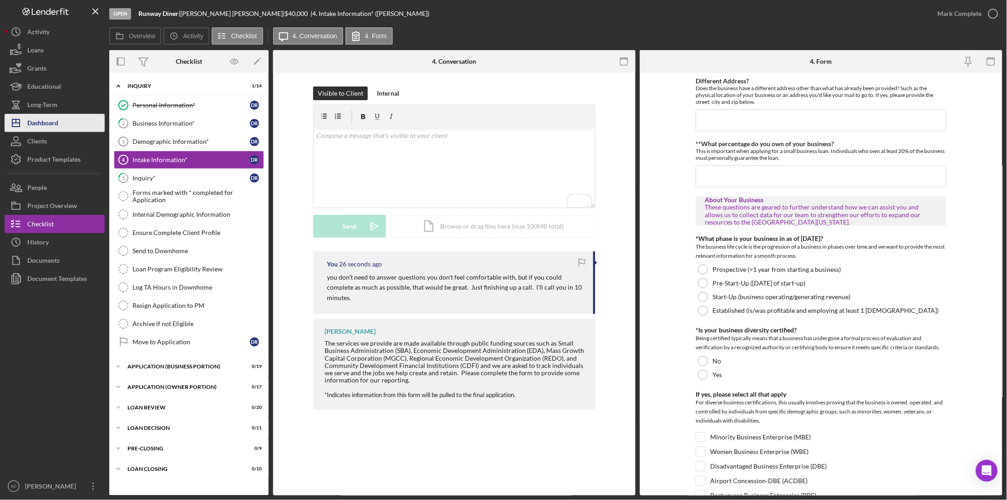
click at [44, 125] on div "Dashboard" at bounding box center [42, 124] width 31 height 20
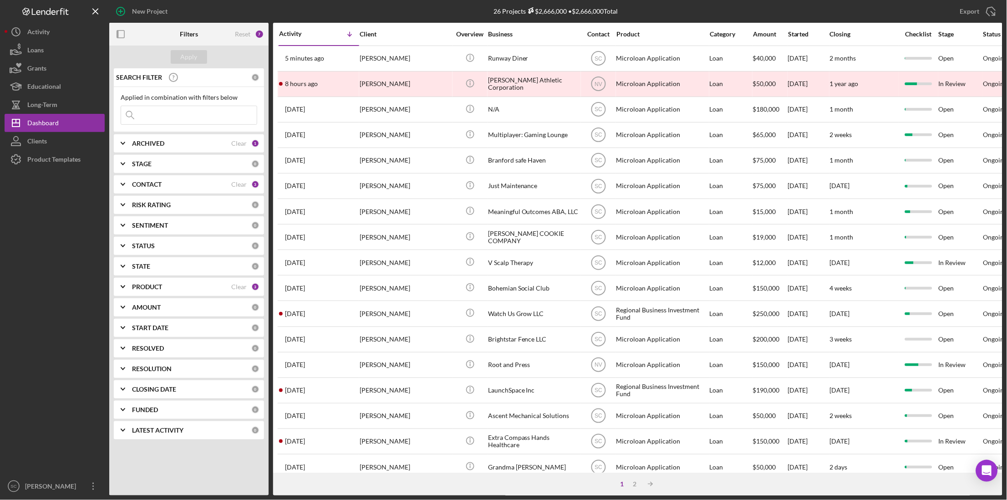
click at [148, 114] on input at bounding box center [189, 115] width 136 height 18
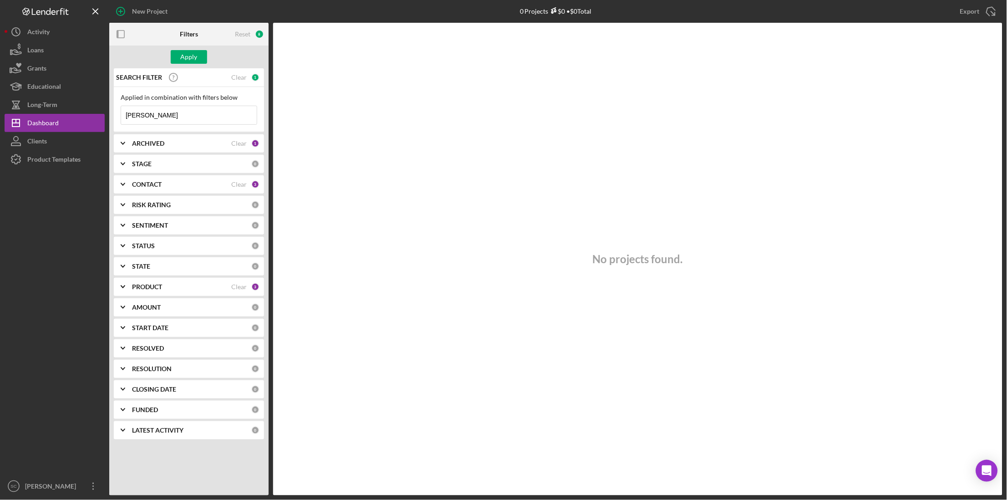
drag, startPoint x: 144, startPoint y: 115, endPoint x: 195, endPoint y: 114, distance: 51.5
click at [195, 114] on input "[PERSON_NAME]" at bounding box center [189, 115] width 136 height 18
type input "[PERSON_NAME]"
click at [179, 52] on button "Apply" at bounding box center [189, 57] width 36 height 14
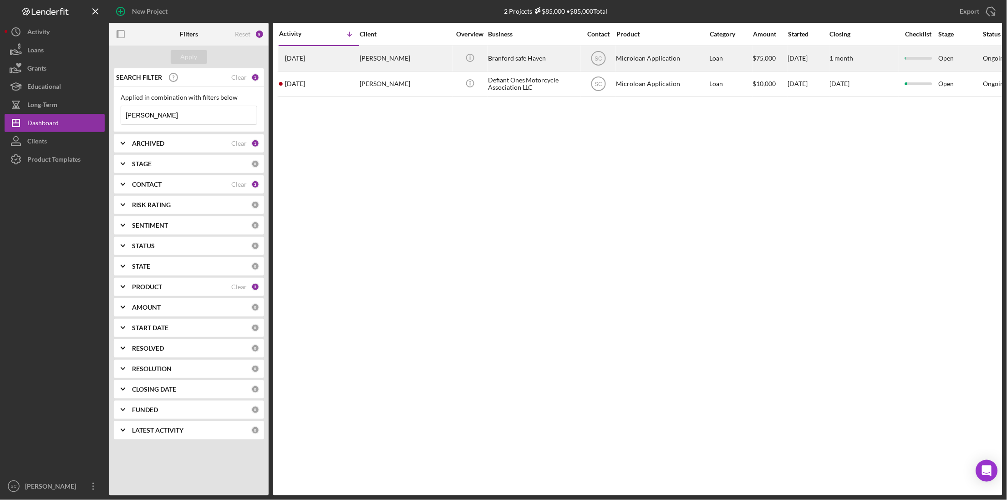
click at [424, 61] on div "[PERSON_NAME]" at bounding box center [405, 58] width 91 height 24
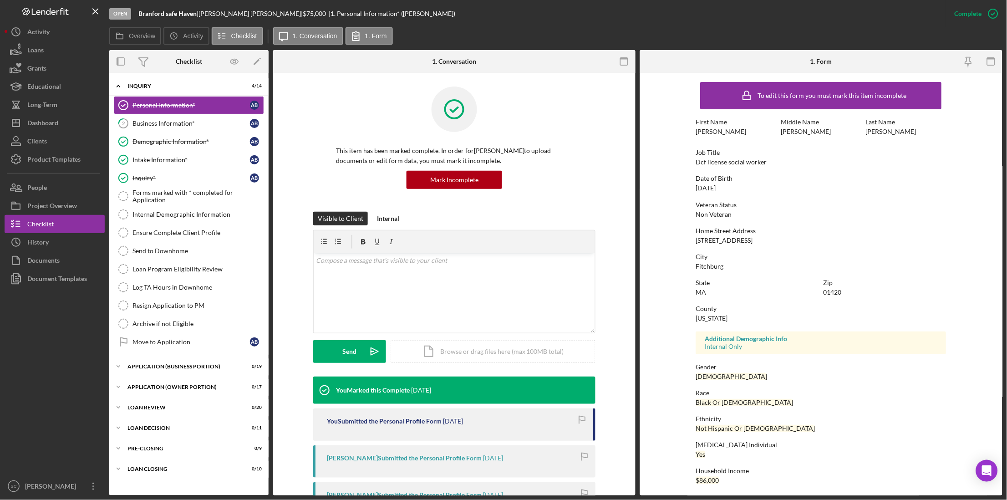
scroll to position [2, 0]
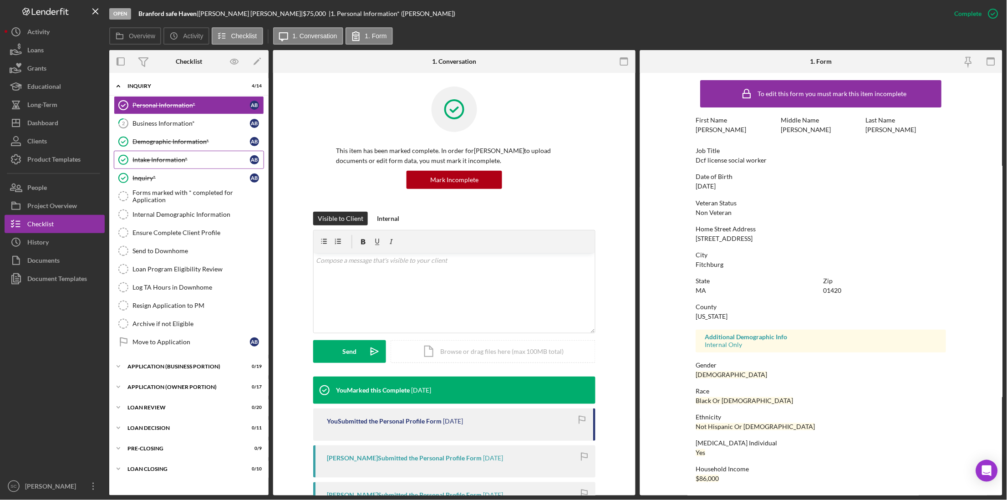
click at [167, 159] on div "Intake Information*" at bounding box center [191, 159] width 117 height 7
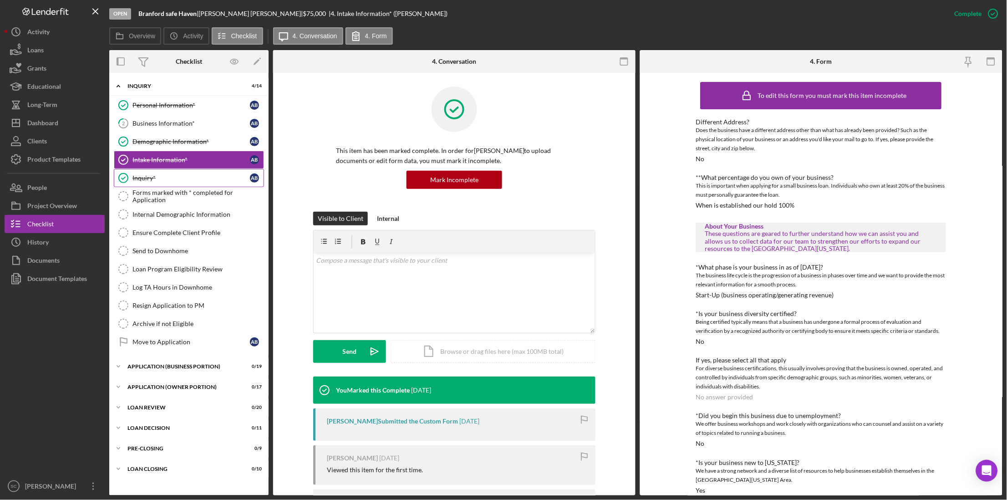
click at [157, 184] on link "Inquiry* Inquiry* A B" at bounding box center [189, 178] width 150 height 18
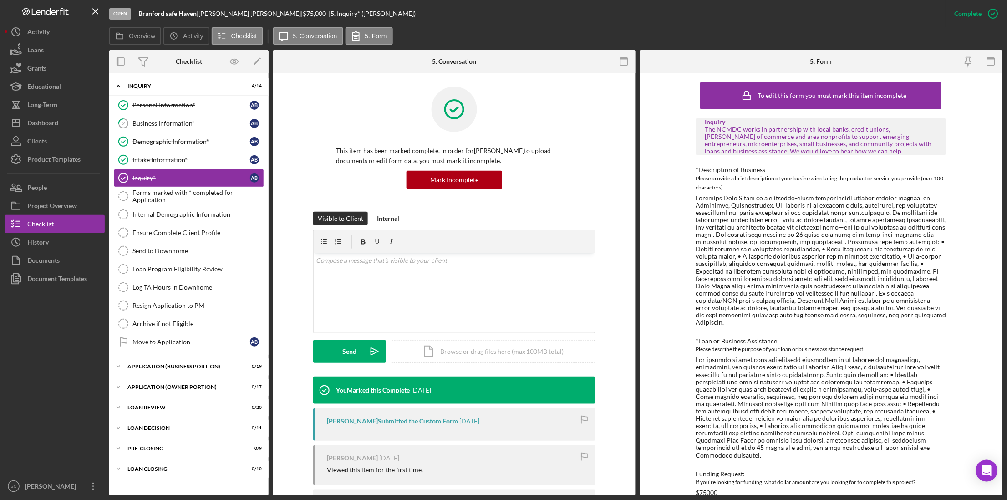
click at [703, 199] on div at bounding box center [821, 260] width 250 height 132
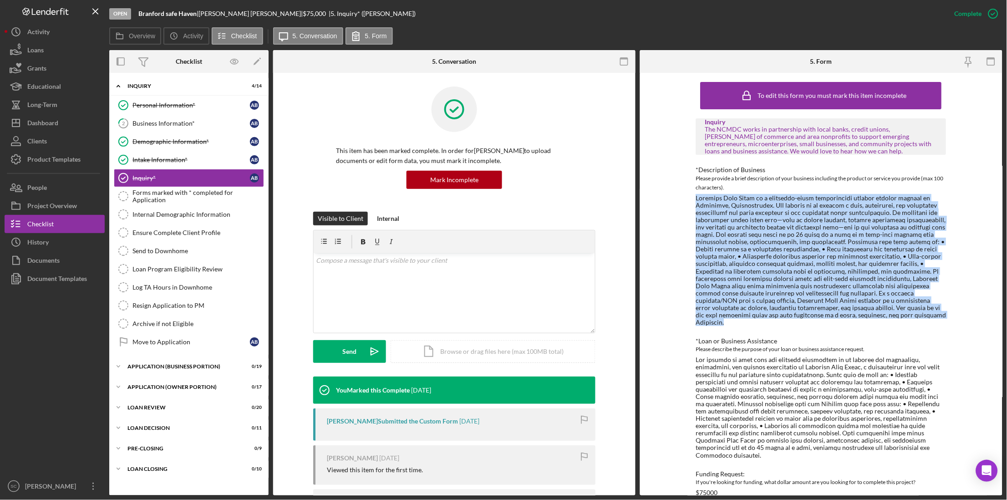
drag, startPoint x: 695, startPoint y: 198, endPoint x: 885, endPoint y: 318, distance: 225.5
click at [885, 318] on div "To edit this form you must mark this item incomplete Inquiry The NCMDC works in…" at bounding box center [821, 284] width 363 height 423
copy div "Loremips Dolo Sitam co a elitseddo-eiusm temporincidi utlabor etdolor magnaal e…"
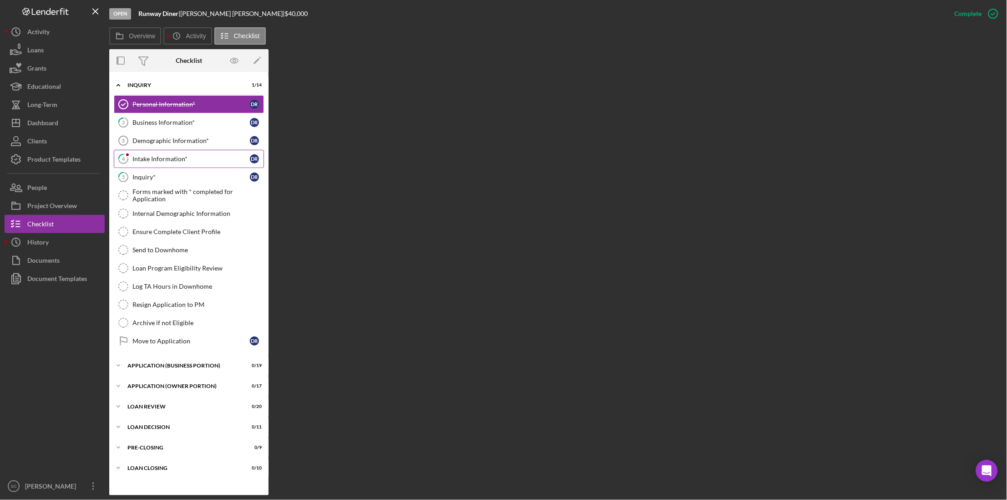
click at [160, 163] on div "Intake Information*" at bounding box center [191, 158] width 117 height 7
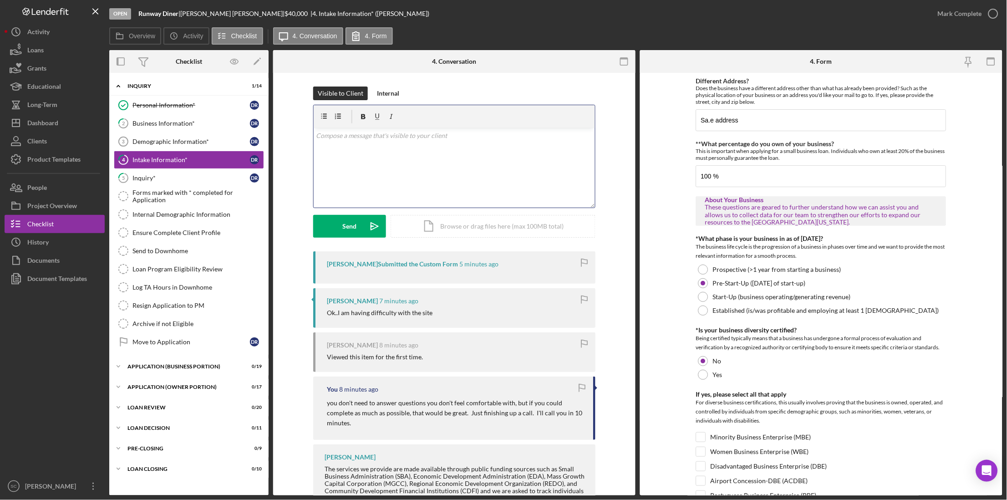
click at [344, 149] on div "v Color teal Color pink Remove color Add row above Add row below Add column bef…" at bounding box center [454, 168] width 281 height 80
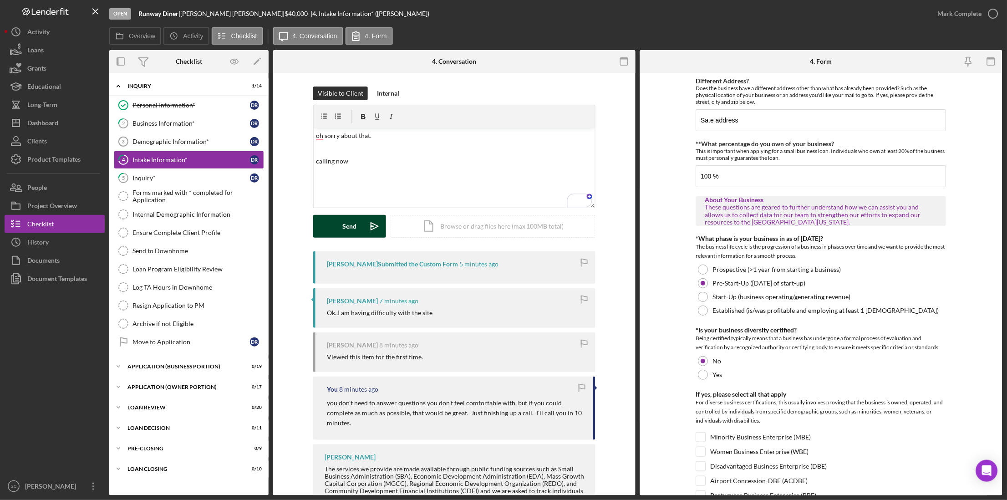
click at [345, 233] on div "Send" at bounding box center [350, 226] width 14 height 23
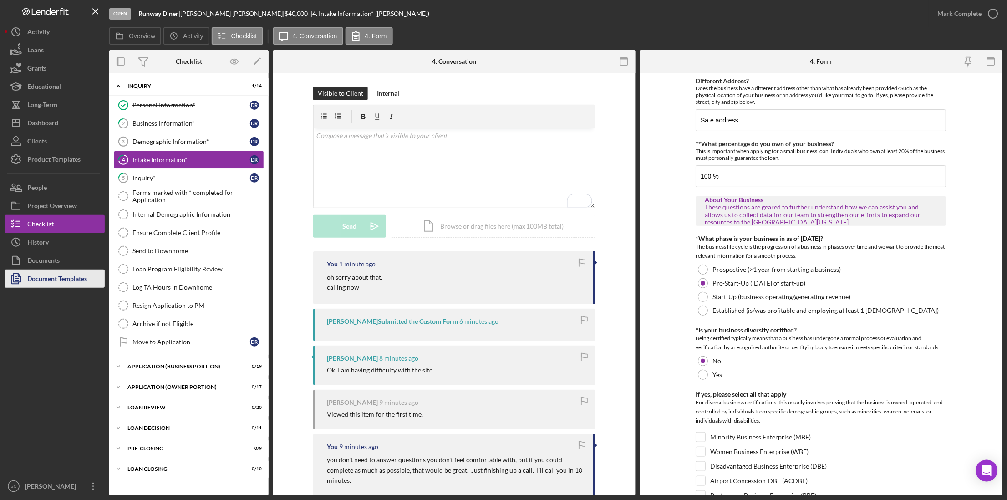
click at [68, 277] on div "Document Templates" at bounding box center [57, 280] width 60 height 20
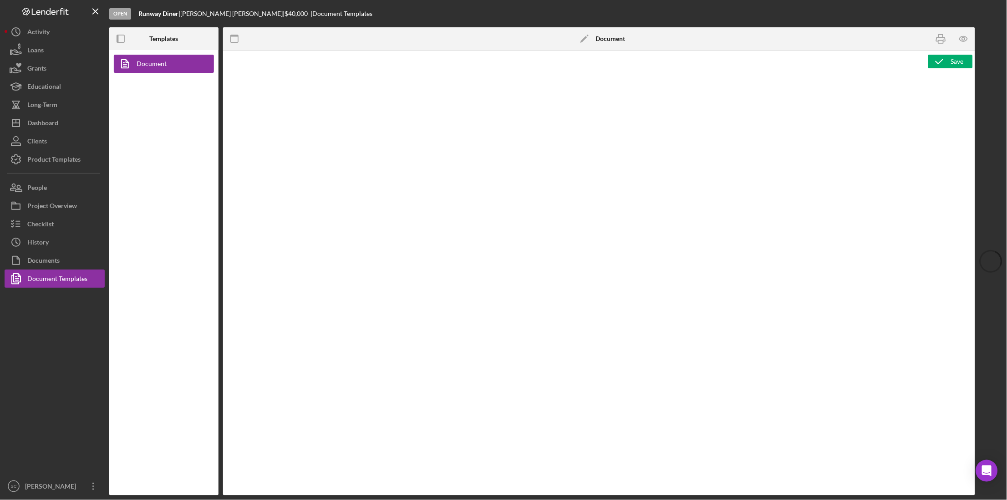
type textarea "<p style="text-align: center; line-height: normal; margin: 0 0 8pt; font-size: …"
click at [160, 63] on link "Document" at bounding box center [162, 64] width 96 height 18
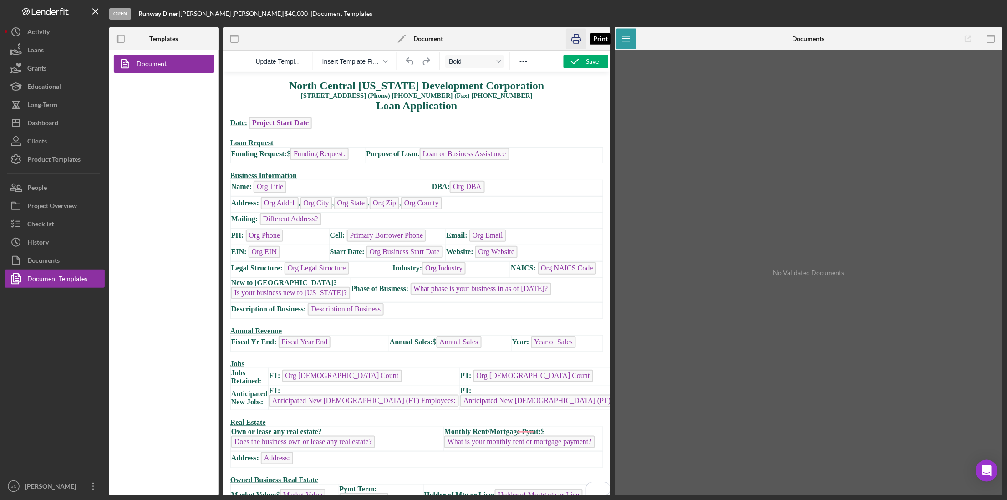
click at [578, 39] on icon "button" at bounding box center [577, 39] width 20 height 20
click at [40, 229] on div "Checklist" at bounding box center [40, 225] width 26 height 20
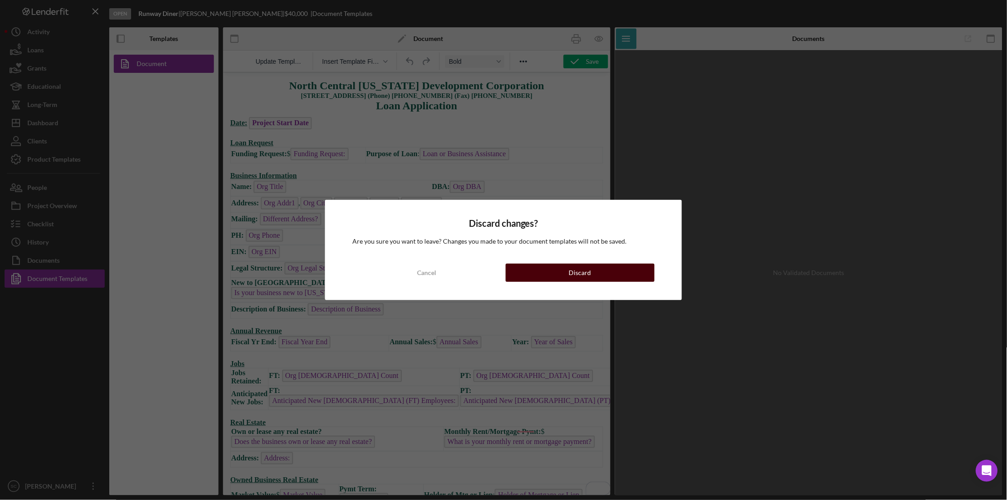
click at [567, 272] on button "Discard" at bounding box center [580, 273] width 149 height 18
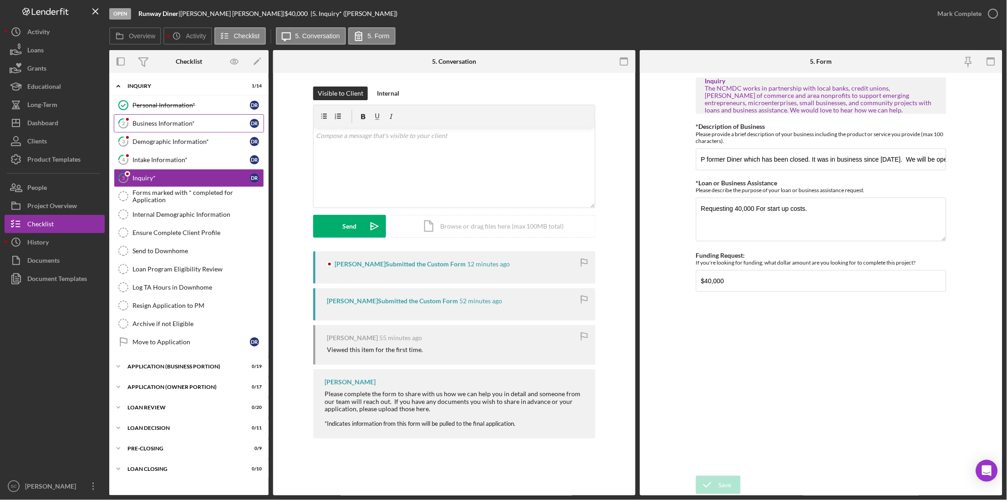
click at [163, 121] on div "Business Information*" at bounding box center [191, 123] width 117 height 7
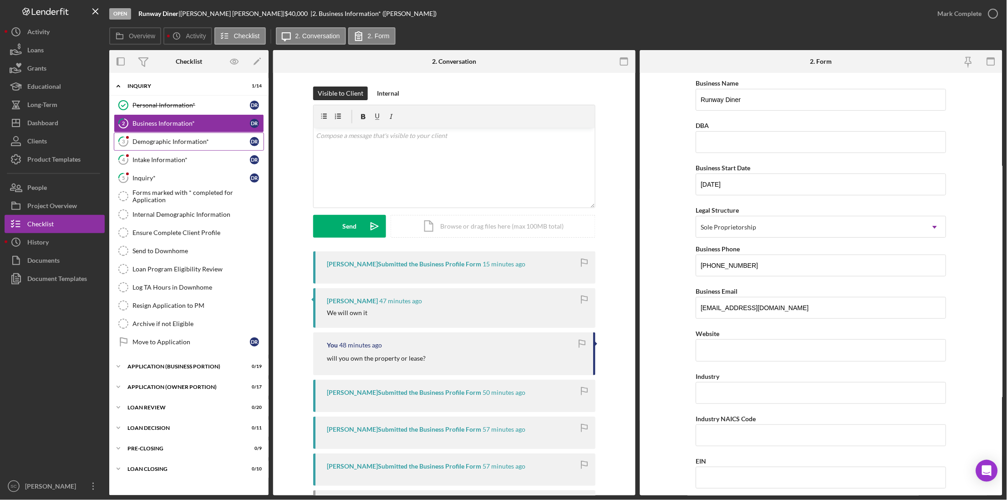
click at [159, 139] on div "Demographic Information*" at bounding box center [191, 141] width 117 height 7
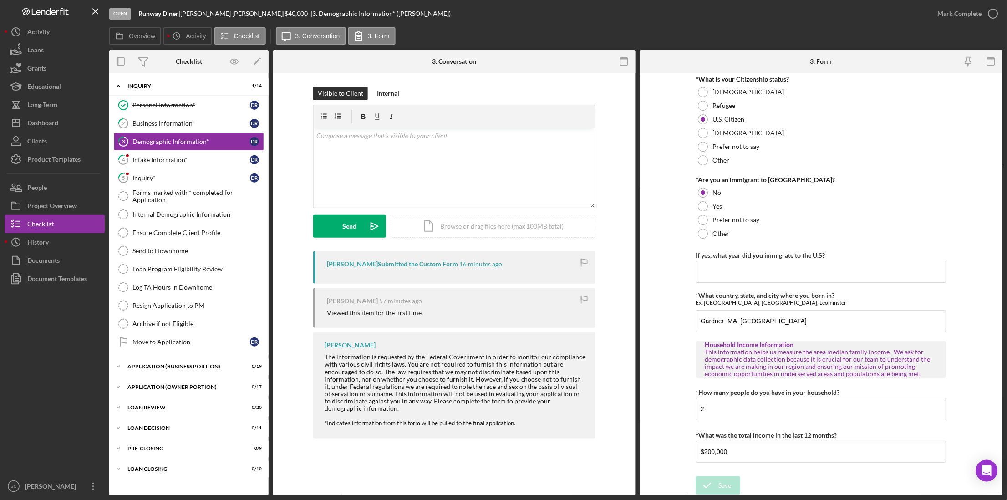
scroll to position [812, 0]
click at [946, 20] on div "Mark Complete" at bounding box center [960, 14] width 44 height 18
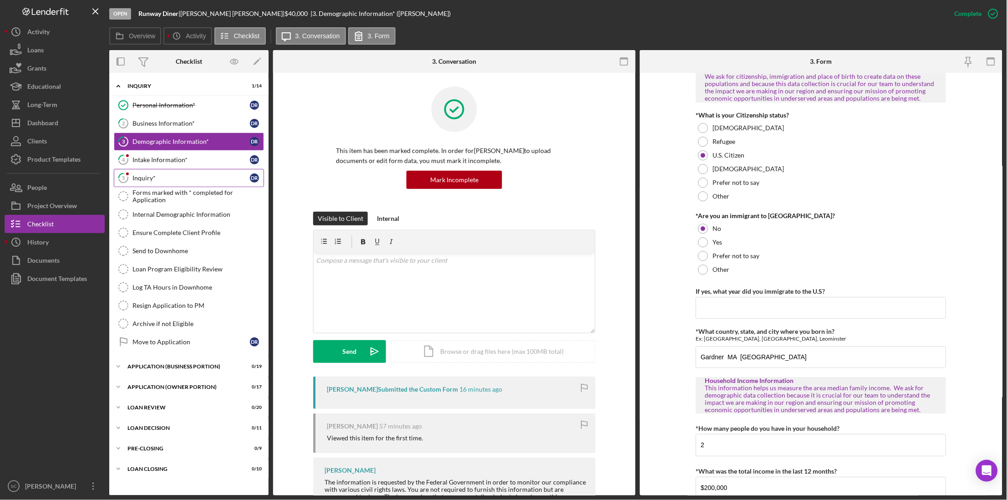
scroll to position [848, 0]
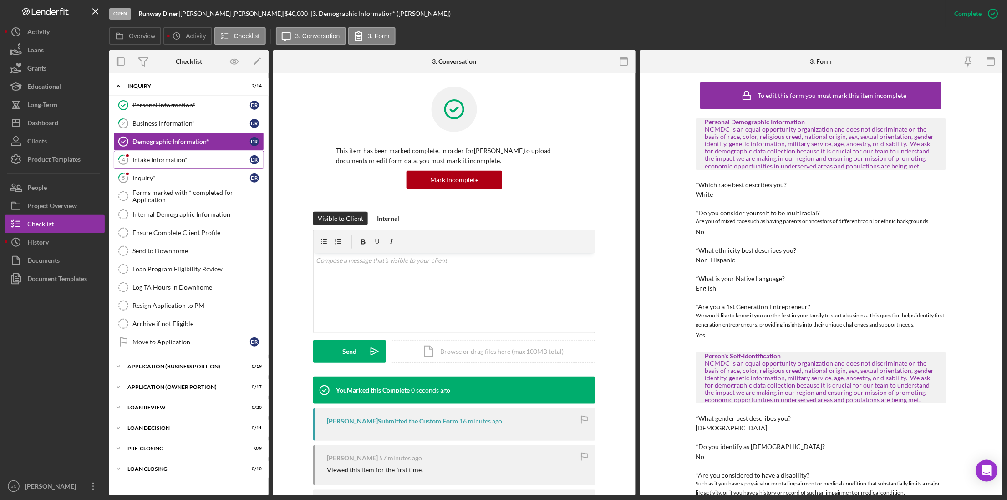
click at [157, 164] on link "4 Intake Information* D R" at bounding box center [189, 160] width 150 height 18
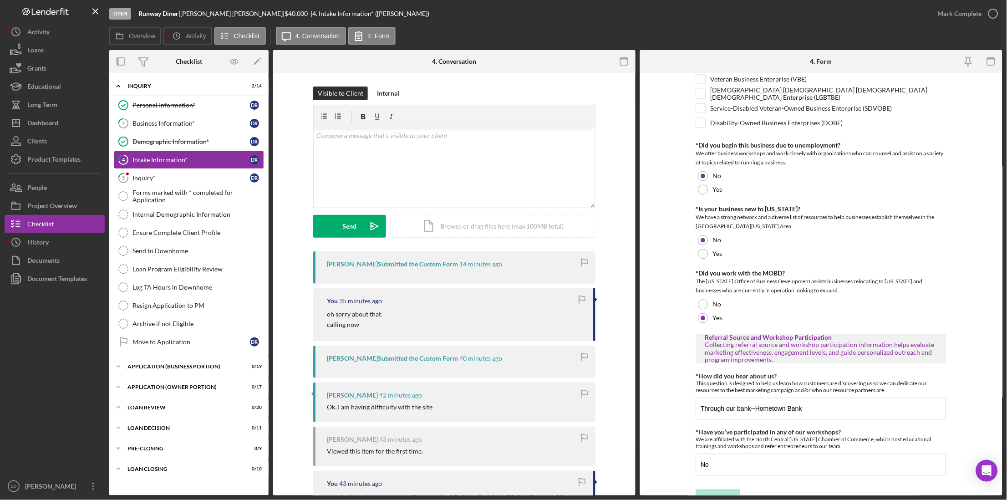
scroll to position [446, 0]
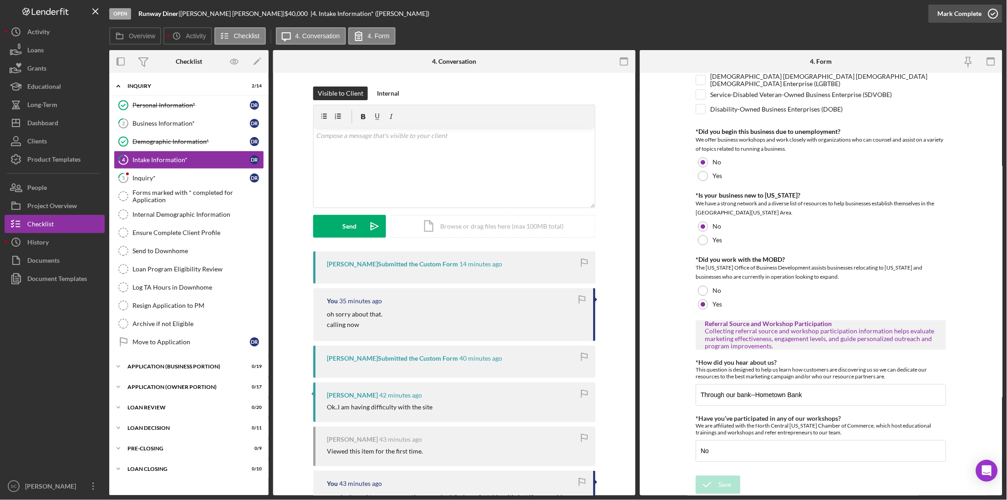
click at [951, 15] on div "Mark Complete" at bounding box center [960, 14] width 44 height 18
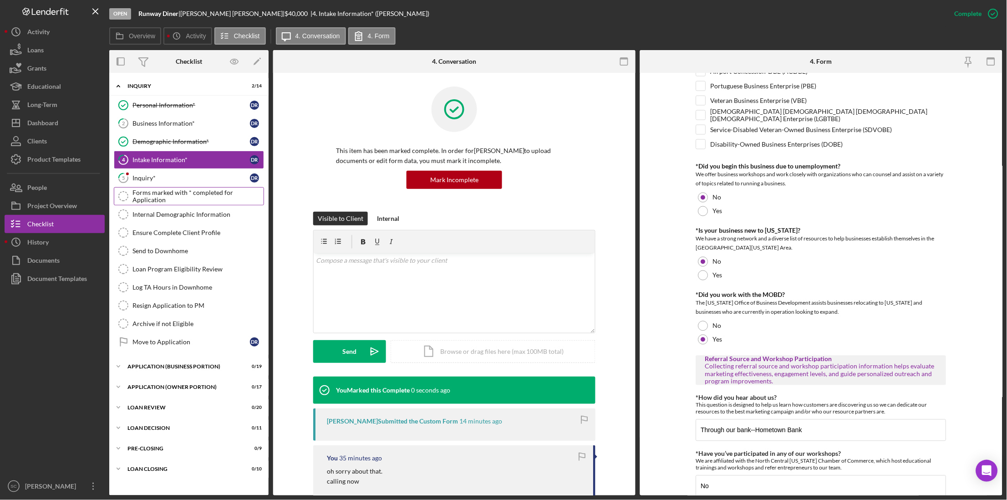
scroll to position [482, 0]
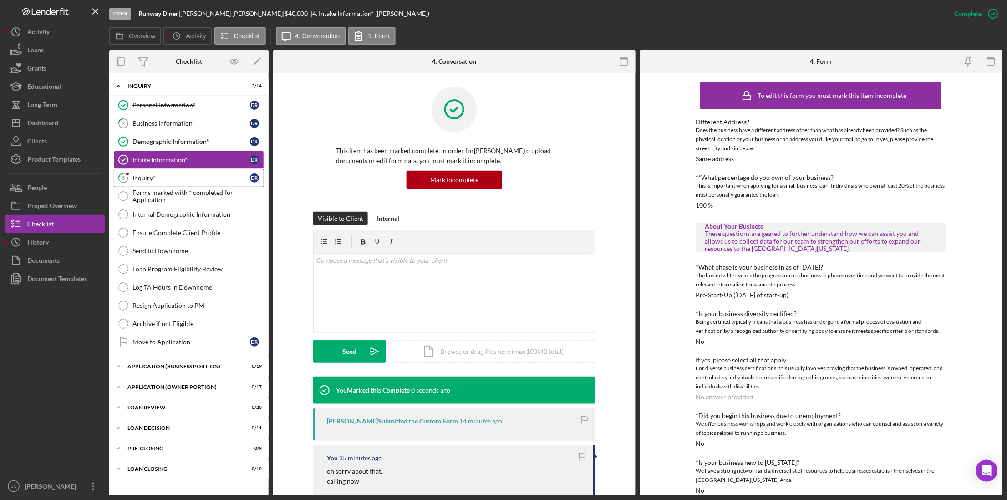
click at [138, 180] on div "Inquiry*" at bounding box center [191, 177] width 117 height 7
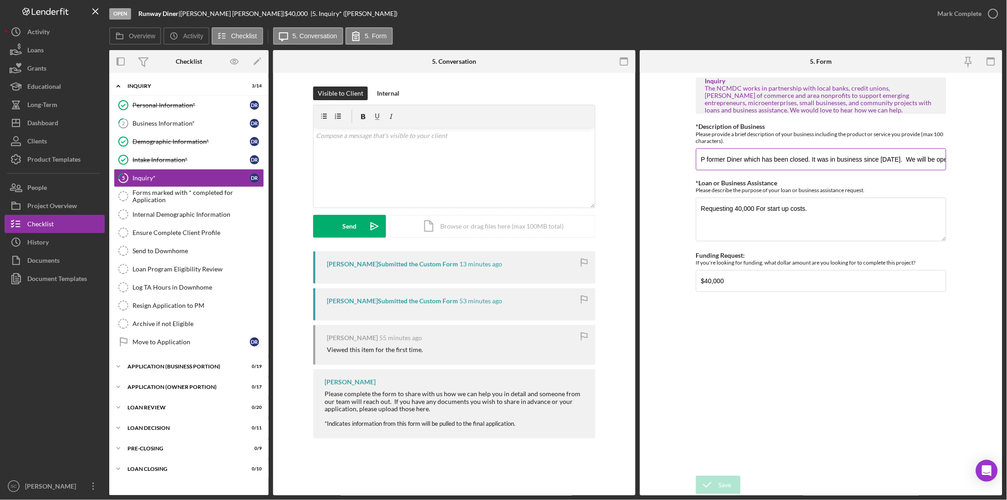
click at [926, 156] on input "P former Diner which has been closed. It was in business since 1958. We will be…" at bounding box center [821, 159] width 250 height 22
click at [899, 158] on input "P former Diner which has been closed. It was in business since 1958. We will be…" at bounding box center [821, 159] width 250 height 22
click at [995, 9] on icon "button" at bounding box center [993, 13] width 23 height 23
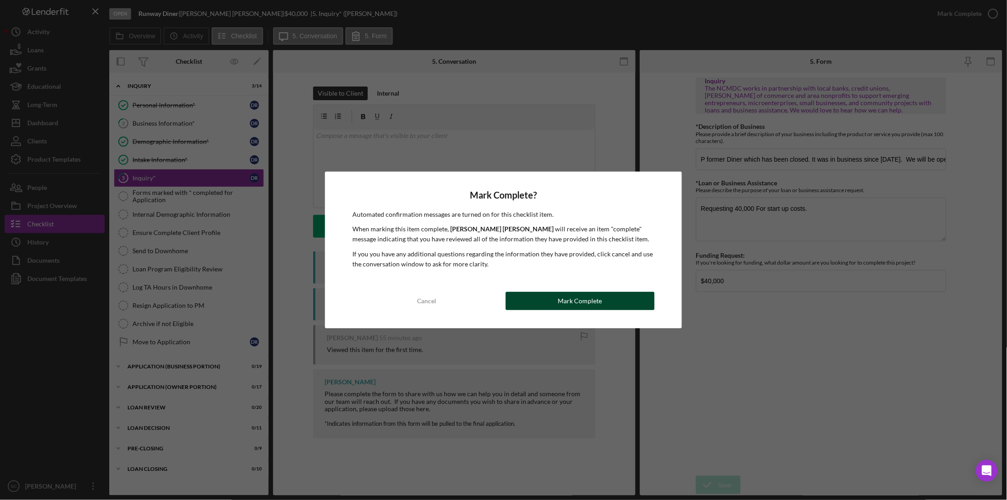
click at [552, 305] on button "Mark Complete" at bounding box center [580, 301] width 149 height 18
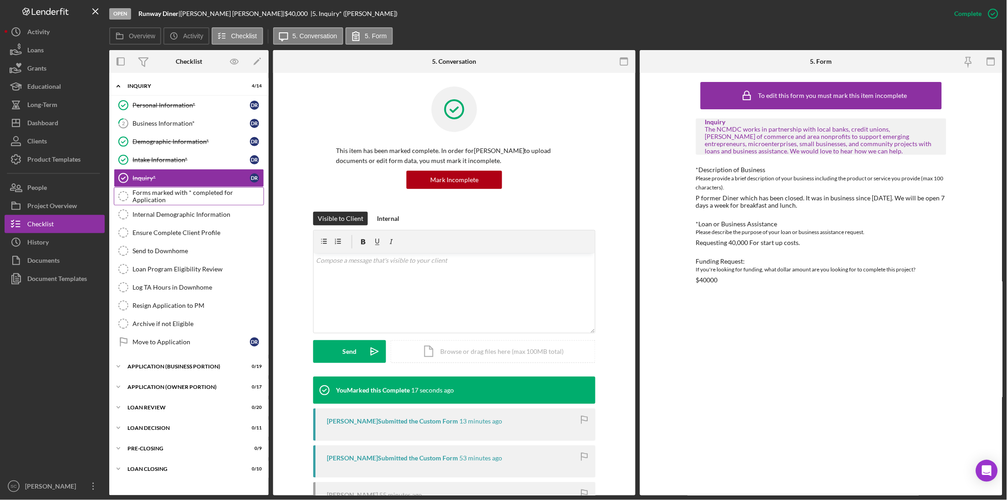
click at [184, 194] on div "Forms marked with * completed for Application" at bounding box center [198, 196] width 131 height 15
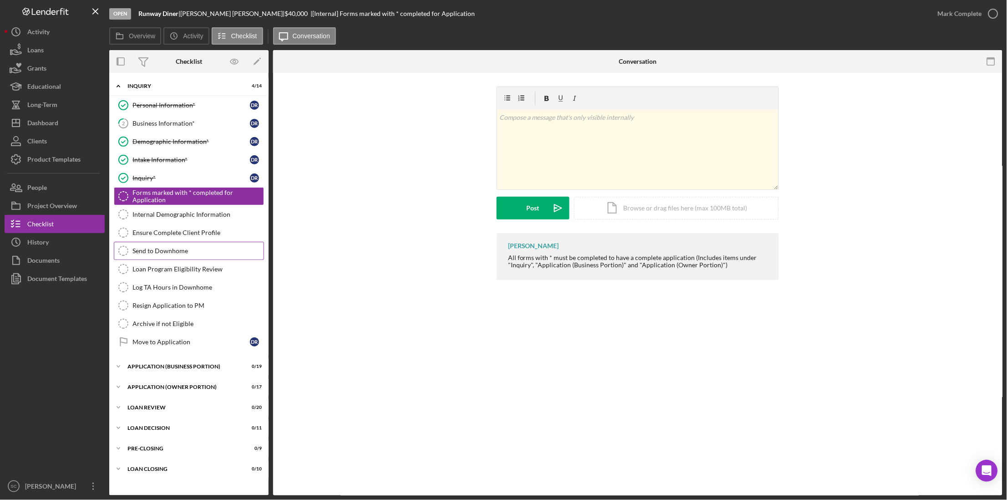
click at [170, 250] on div "Send to Downhome" at bounding box center [198, 250] width 131 height 7
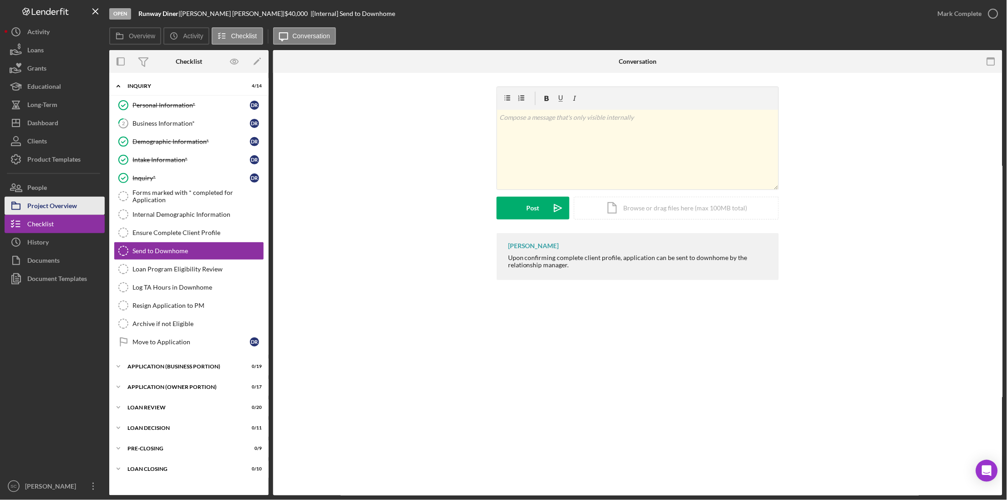
click at [58, 207] on div "Project Overview" at bounding box center [52, 207] width 50 height 20
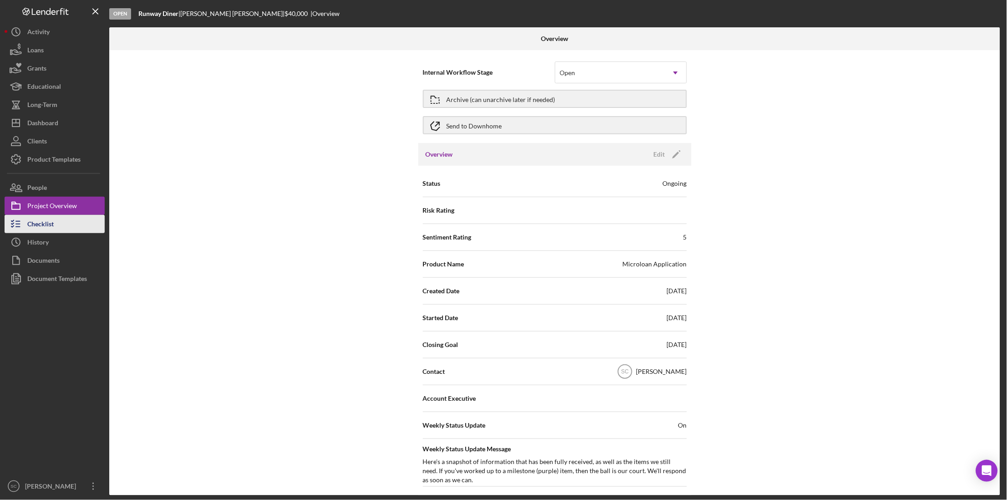
click at [56, 219] on button "Checklist" at bounding box center [55, 224] width 100 height 18
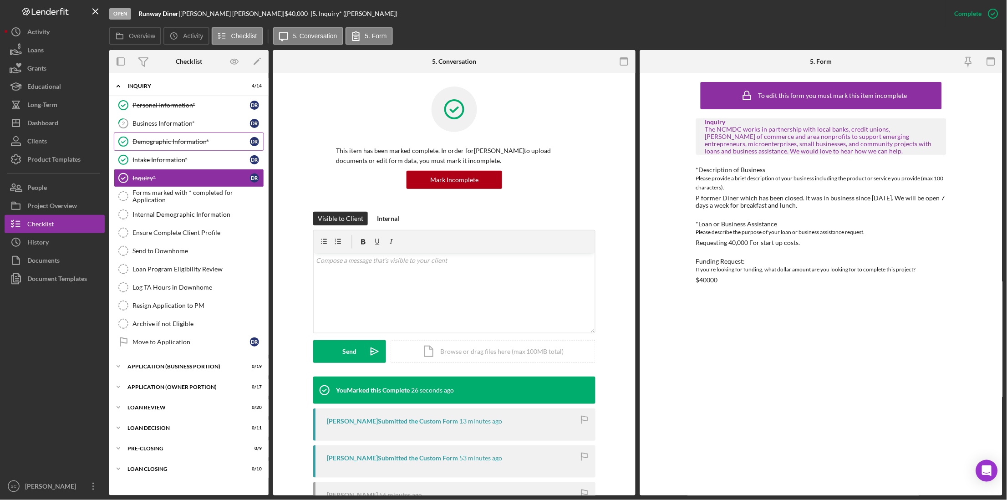
click at [154, 139] on div "Demographic Information*" at bounding box center [191, 141] width 117 height 7
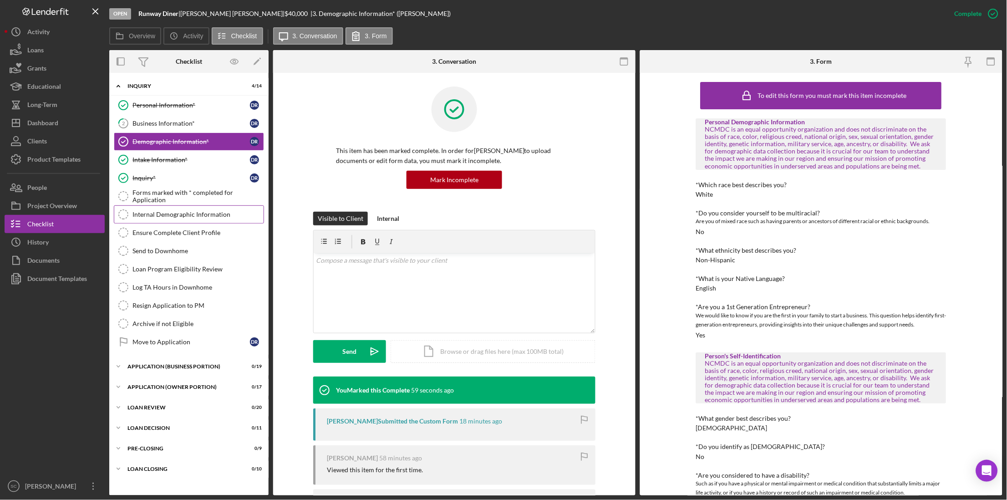
click at [150, 218] on div "Internal Demographic Information" at bounding box center [198, 214] width 131 height 7
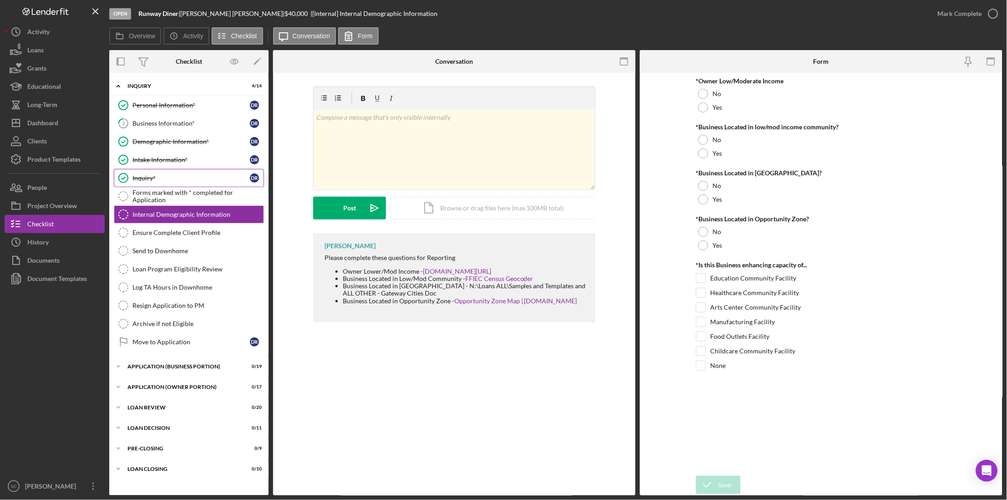
click at [181, 183] on link "Inquiry* Inquiry* D R" at bounding box center [189, 178] width 150 height 18
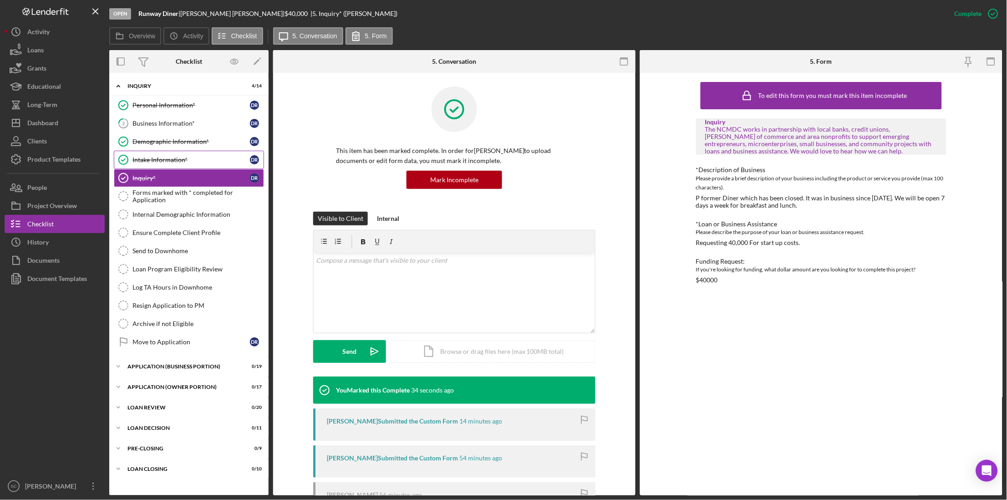
click at [186, 160] on div "Intake Information*" at bounding box center [191, 159] width 117 height 7
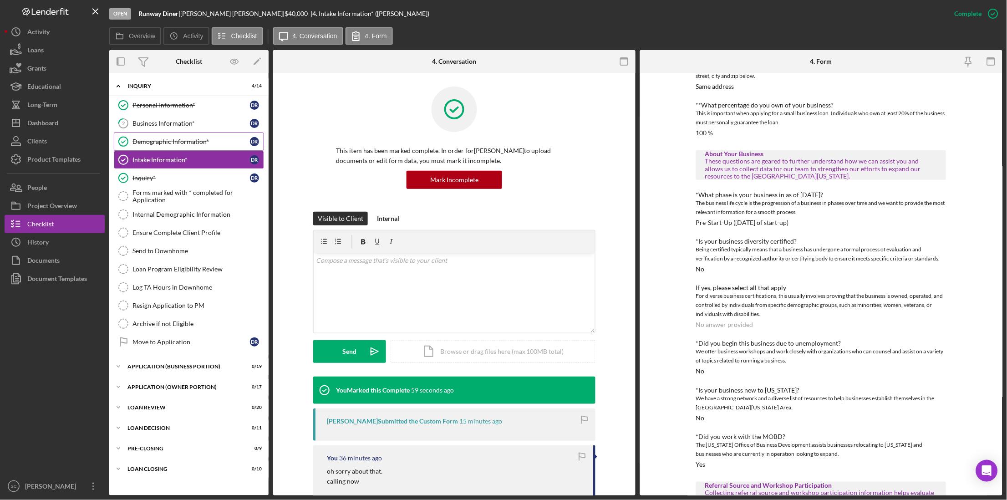
scroll to position [24, 0]
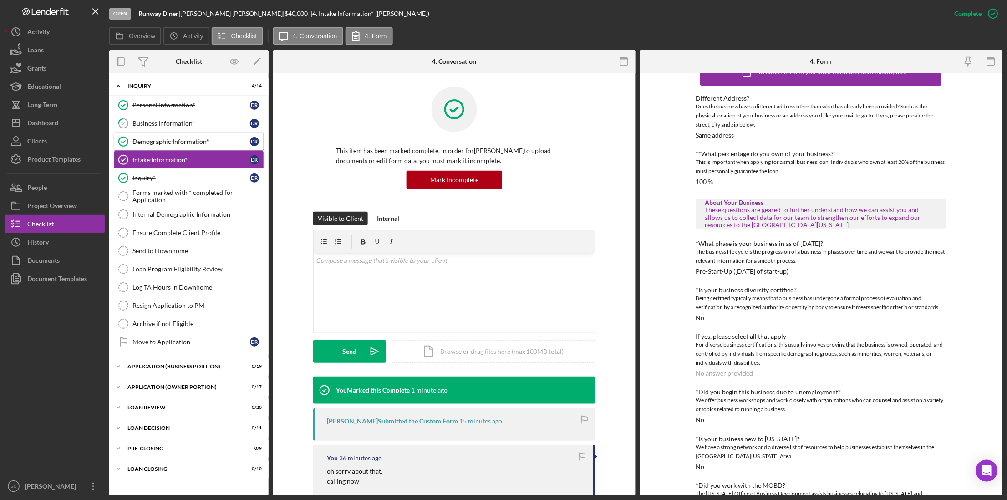
click at [178, 141] on div "Demographic Information*" at bounding box center [191, 141] width 117 height 7
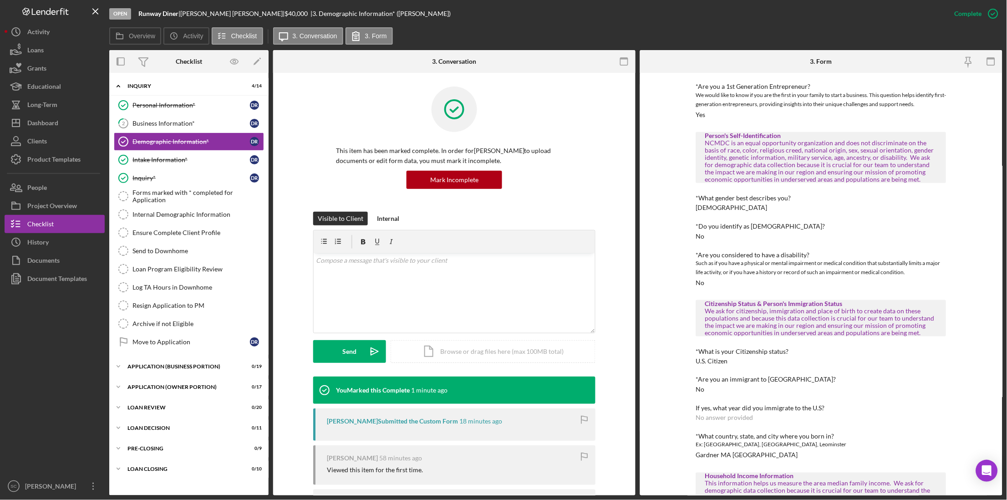
scroll to position [304, 0]
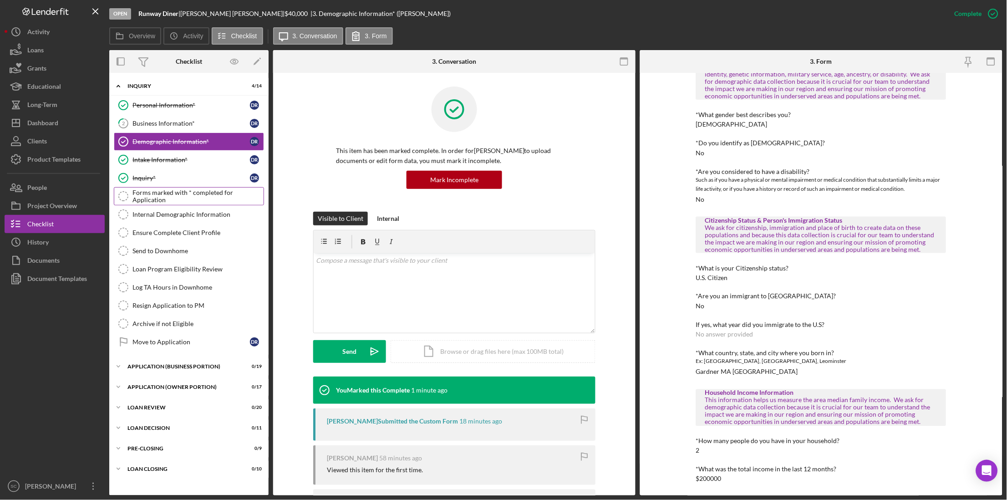
click at [166, 192] on link "Forms marked with * completed for Application Forms marked with * completed for…" at bounding box center [189, 196] width 150 height 18
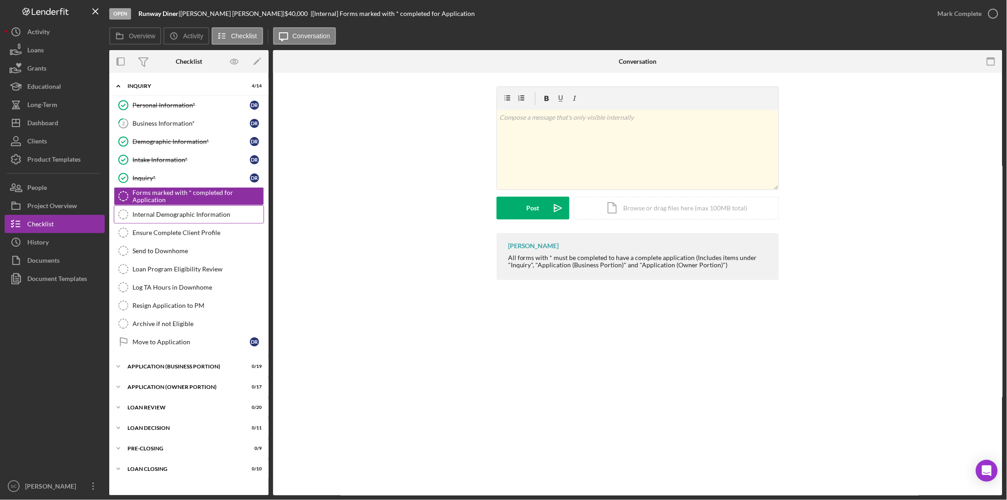
click at [166, 211] on div "Internal Demographic Information" at bounding box center [198, 214] width 131 height 7
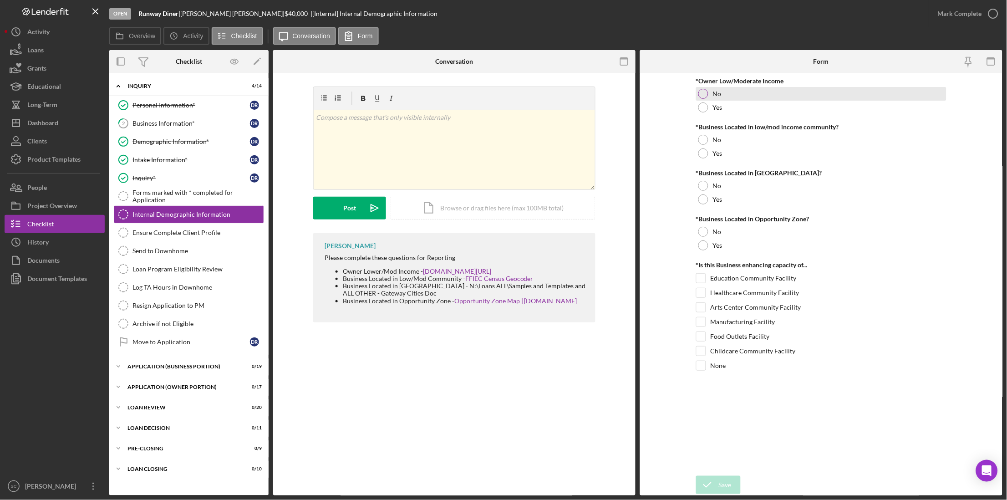
click at [703, 97] on div at bounding box center [704, 94] width 10 height 10
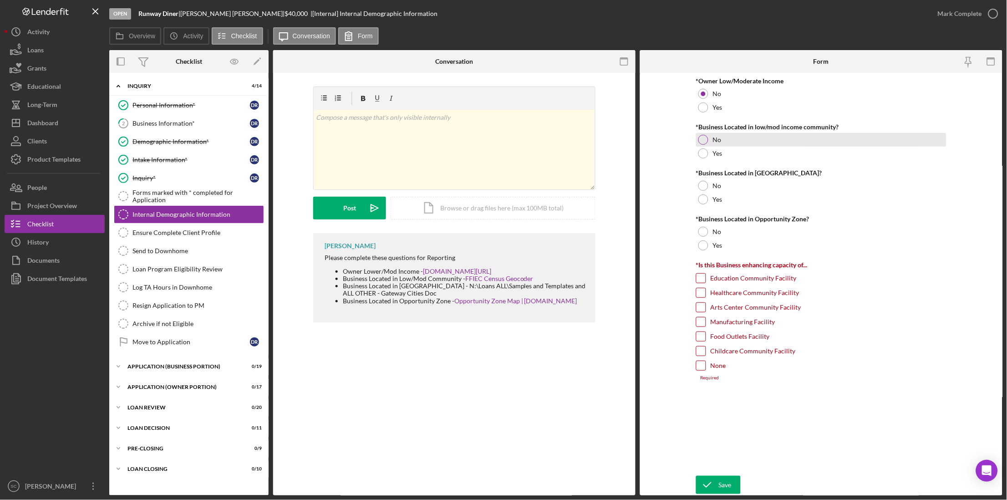
click at [703, 138] on div at bounding box center [704, 140] width 10 height 10
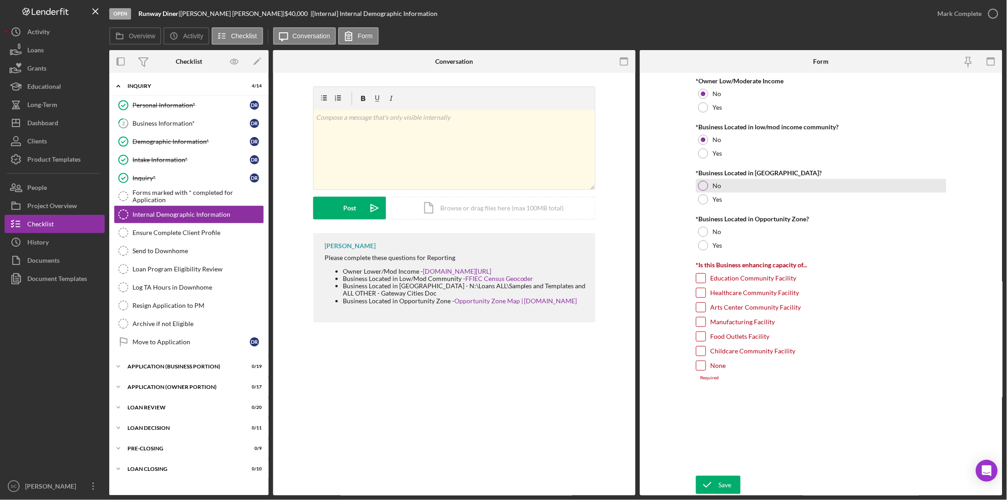
click at [700, 183] on div at bounding box center [704, 186] width 10 height 10
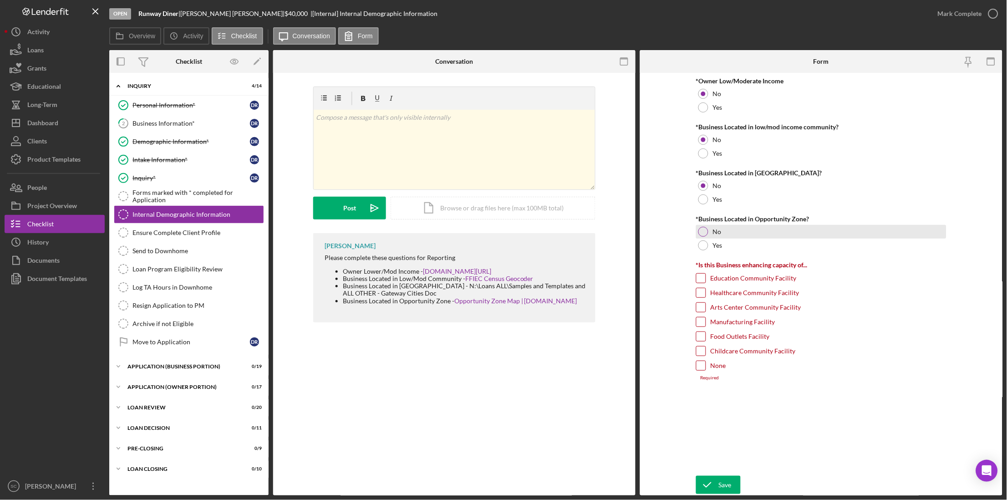
click at [700, 236] on div at bounding box center [704, 232] width 10 height 10
click at [705, 368] on input "None" at bounding box center [701, 365] width 9 height 9
checkbox input "true"
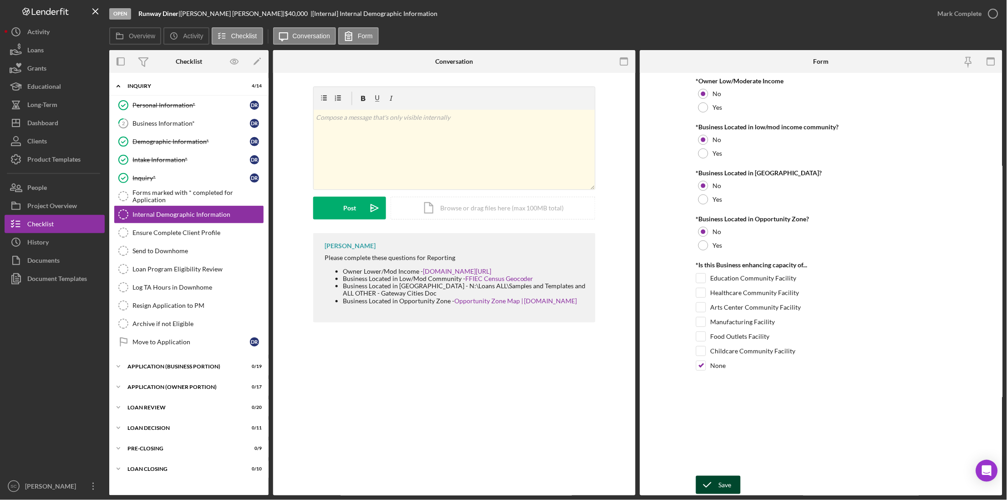
click at [710, 484] on icon "submit" at bounding box center [707, 485] width 23 height 23
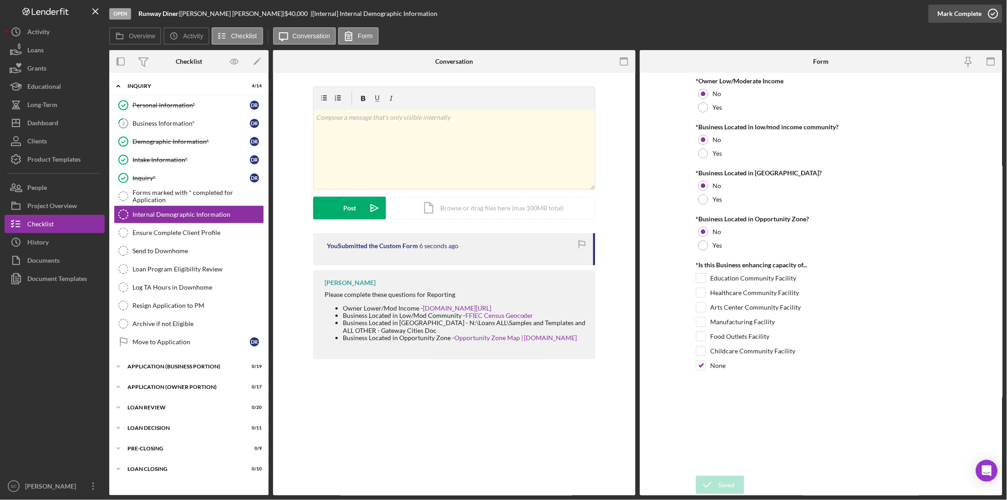
click at [941, 10] on div "Mark Complete" at bounding box center [960, 14] width 44 height 18
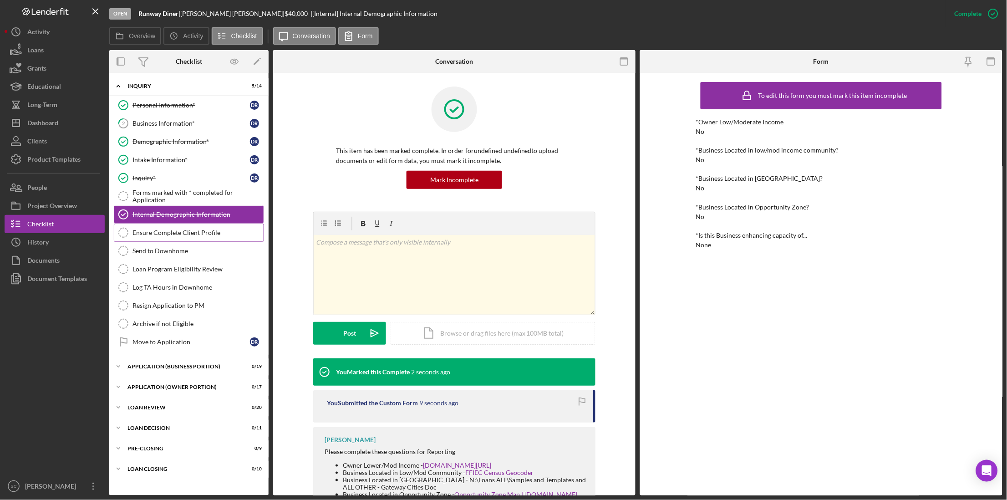
click at [172, 230] on div "Ensure Complete Client Profile" at bounding box center [198, 232] width 131 height 7
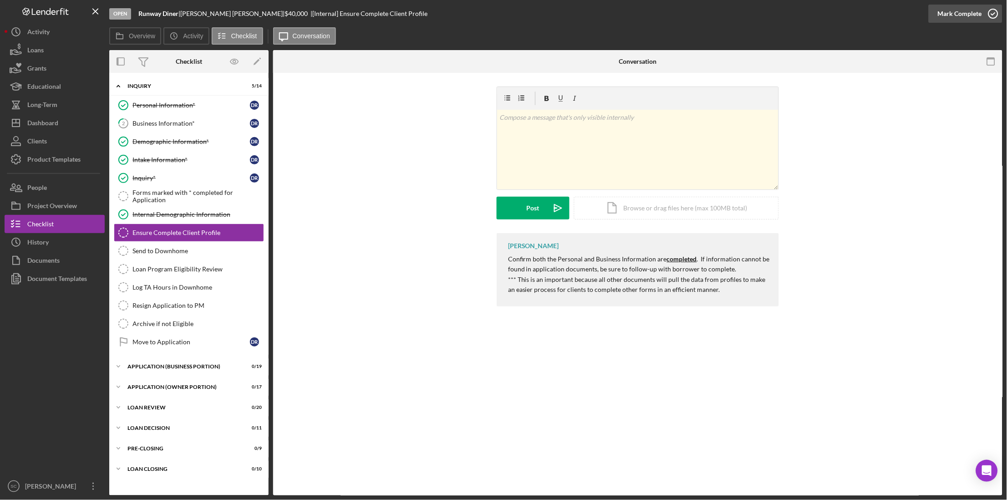
click at [954, 20] on div "Mark Complete" at bounding box center [960, 14] width 44 height 18
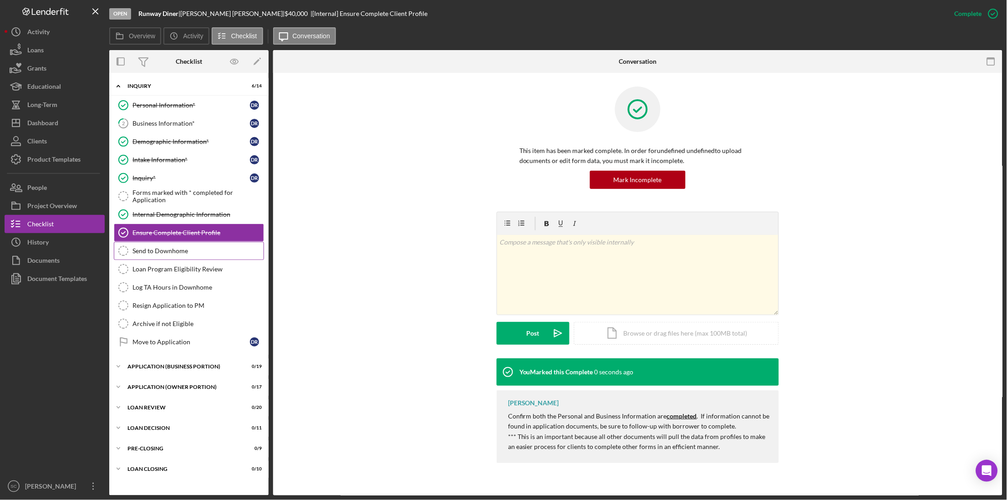
click at [156, 251] on div "Send to Downhome" at bounding box center [198, 250] width 131 height 7
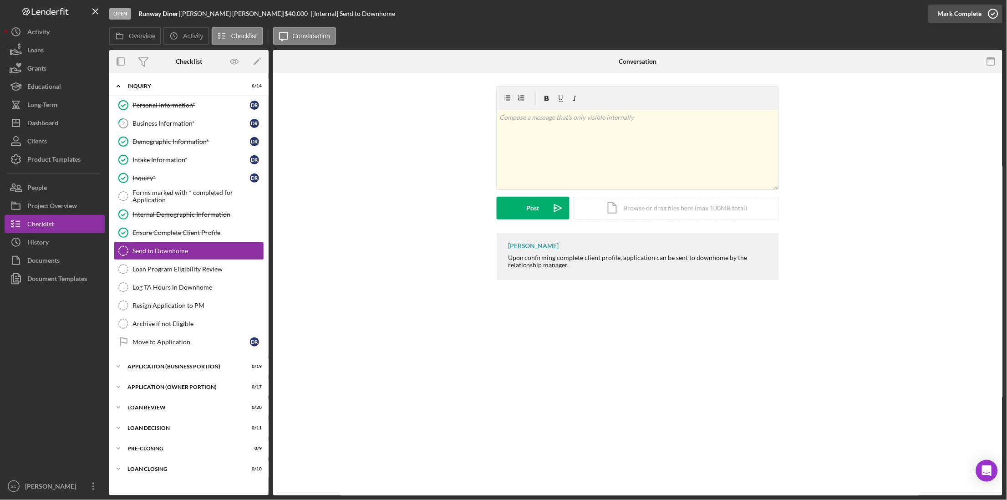
click at [956, 18] on div "Mark Complete" at bounding box center [960, 14] width 44 height 18
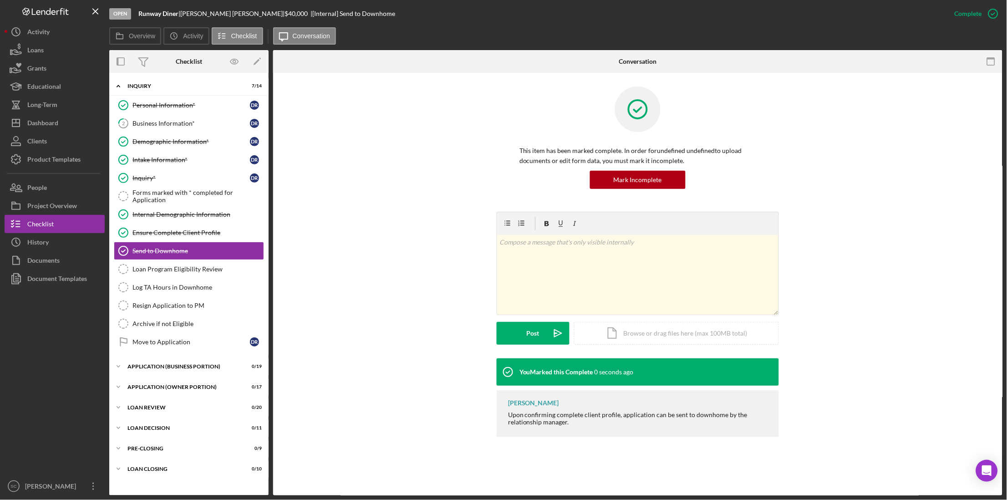
drag, startPoint x: 177, startPoint y: 273, endPoint x: 438, endPoint y: 251, distance: 261.9
click at [181, 273] on div "Loan Program Eligibility Review" at bounding box center [198, 269] width 131 height 7
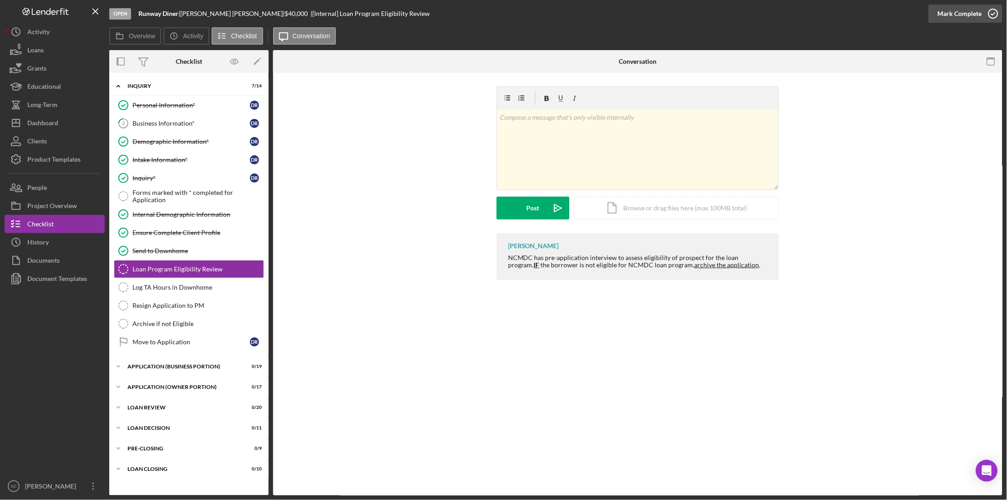
click at [947, 17] on div "Mark Complete" at bounding box center [960, 14] width 44 height 18
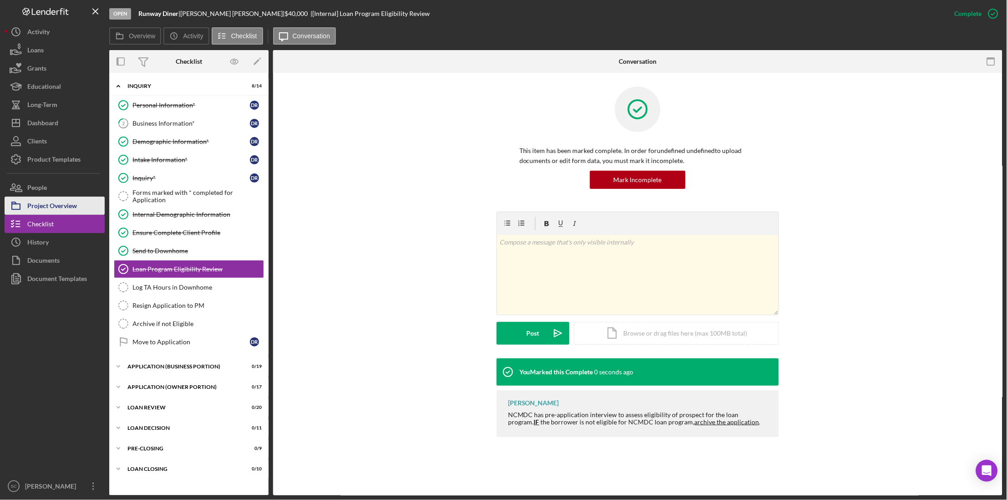
click at [66, 208] on div "Project Overview" at bounding box center [52, 207] width 50 height 20
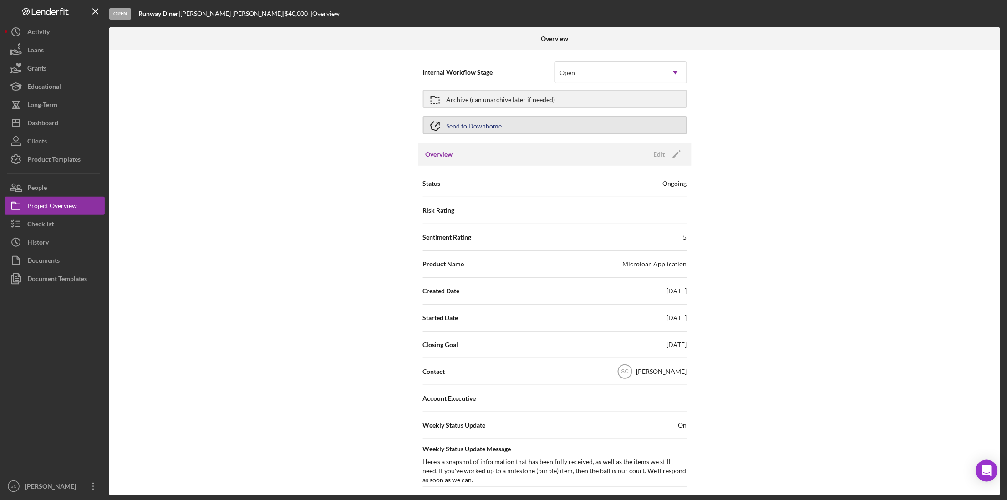
click at [479, 124] on div "Send to Downhome" at bounding box center [475, 125] width 56 height 16
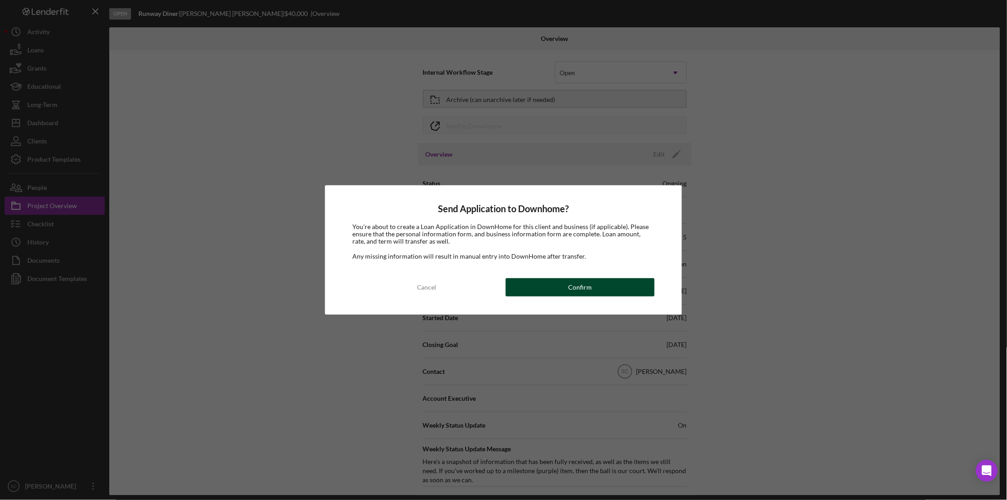
click at [520, 290] on button "Confirm" at bounding box center [580, 287] width 149 height 18
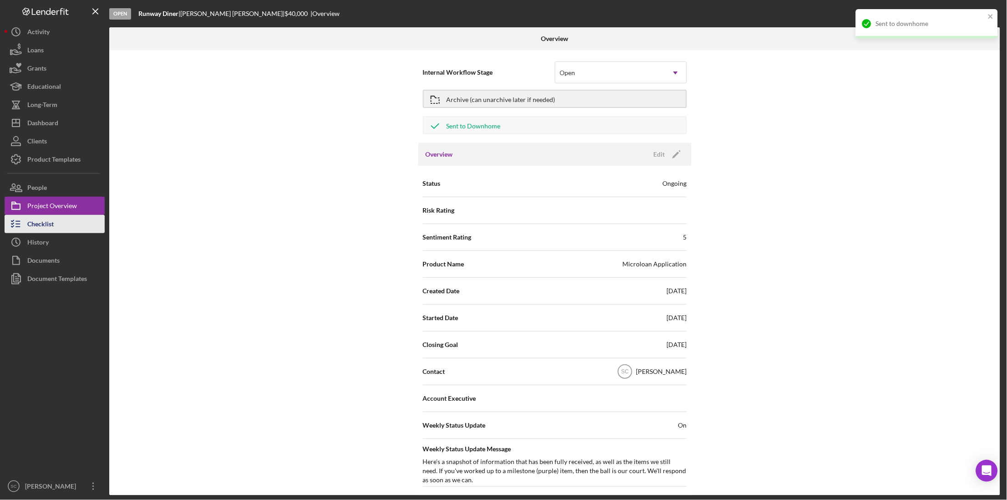
click at [41, 231] on div "Checklist" at bounding box center [40, 225] width 26 height 20
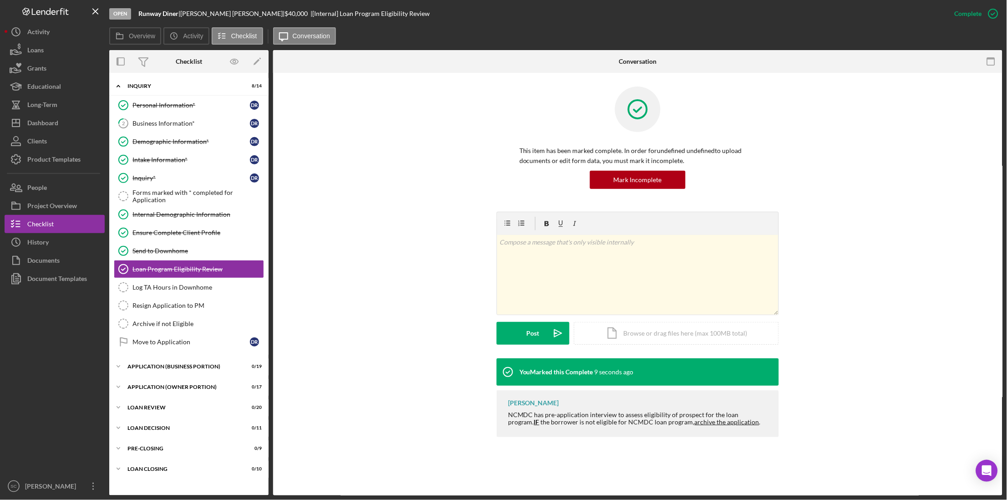
drag, startPoint x: 181, startPoint y: 343, endPoint x: 296, endPoint y: 345, distance: 115.2
click at [183, 343] on div "Move to Application" at bounding box center [191, 341] width 117 height 7
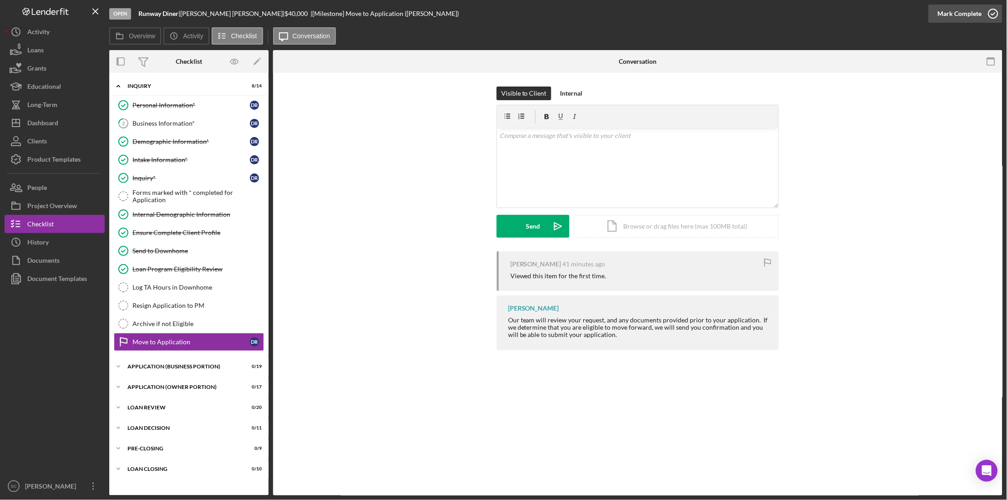
click at [968, 13] on div "Mark Complete" at bounding box center [960, 14] width 44 height 18
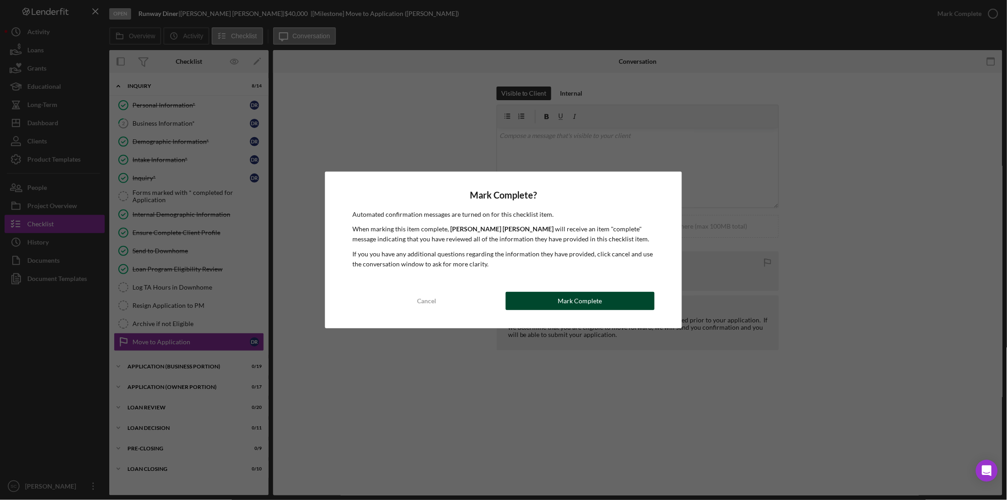
click at [632, 299] on button "Mark Complete" at bounding box center [580, 301] width 149 height 18
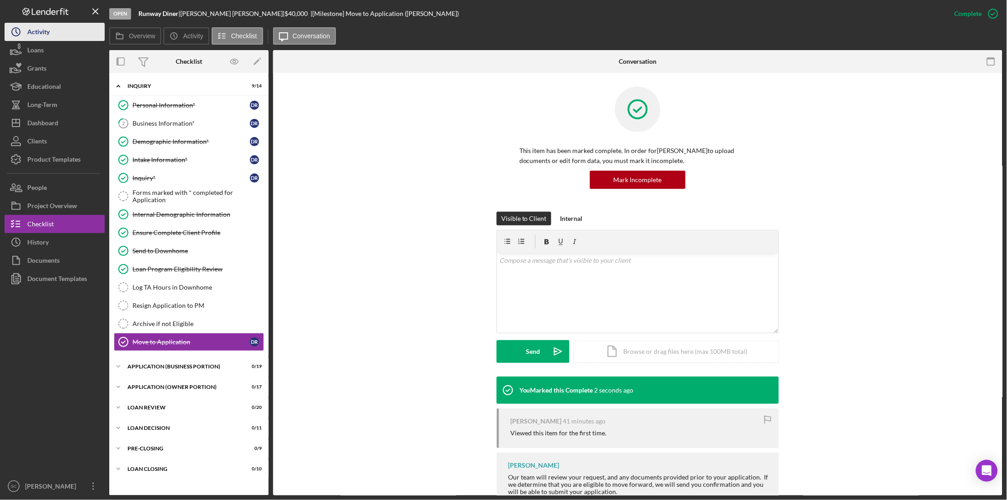
click at [45, 34] on div "Activity" at bounding box center [38, 33] width 22 height 20
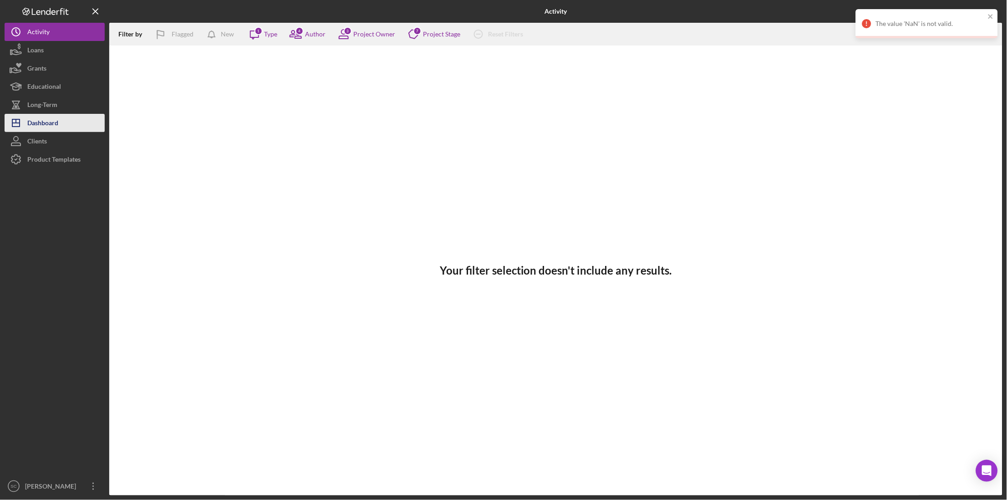
click at [44, 115] on div "Dashboard" at bounding box center [42, 124] width 31 height 20
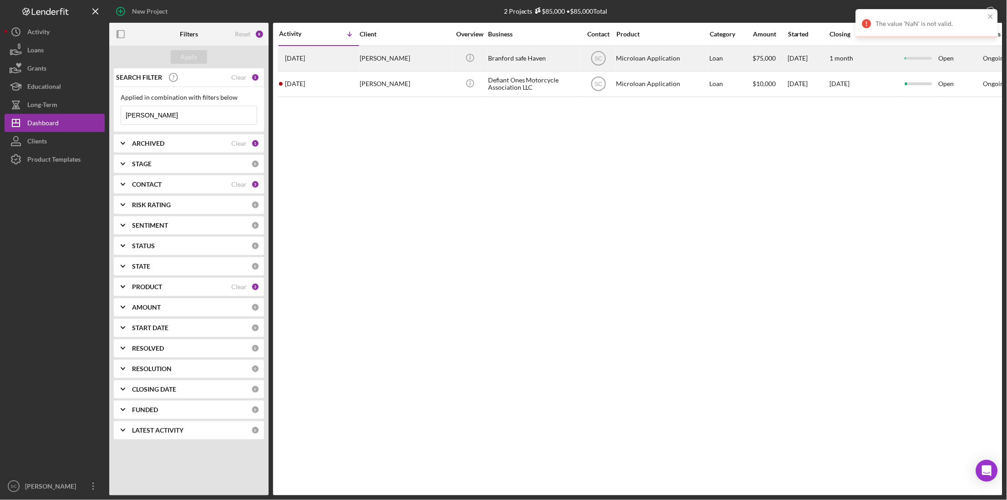
click at [387, 57] on div "[PERSON_NAME]" at bounding box center [405, 58] width 91 height 24
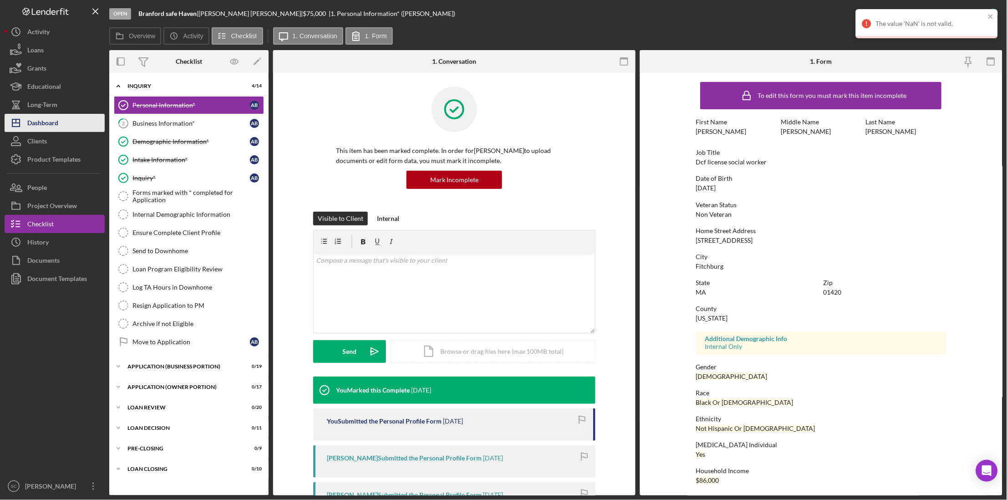
click at [53, 127] on div "Dashboard" at bounding box center [42, 124] width 31 height 20
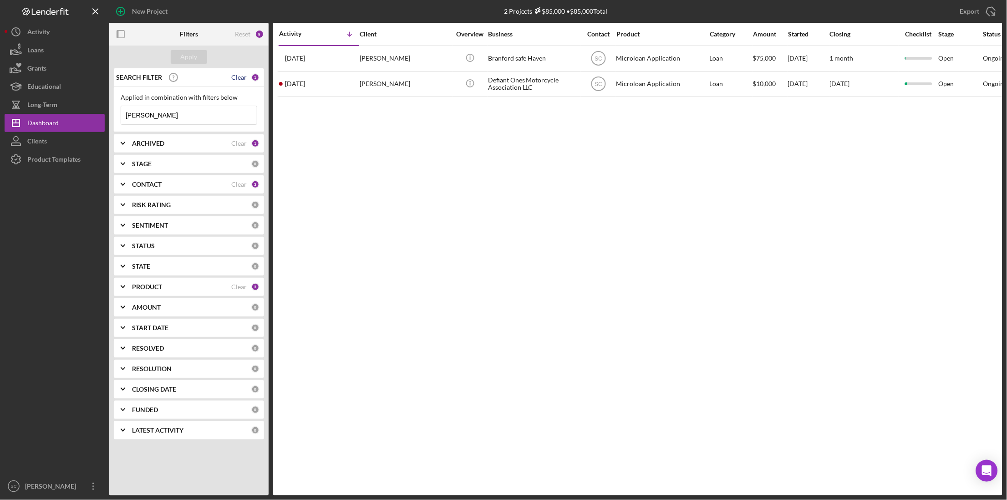
click at [234, 76] on div "Clear" at bounding box center [238, 77] width 15 height 7
click at [190, 57] on div "Apply" at bounding box center [189, 57] width 17 height 14
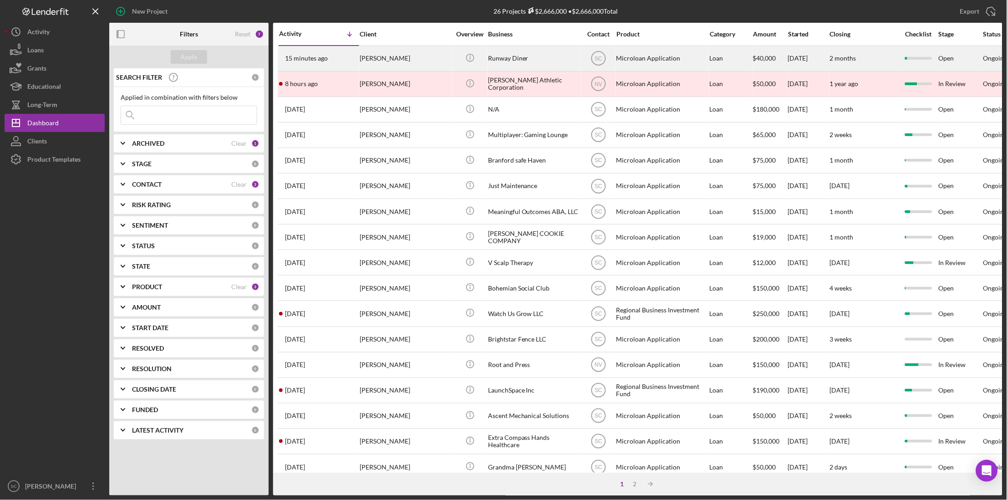
click at [328, 64] on div "15 minutes ago Denise Raymond" at bounding box center [319, 58] width 80 height 24
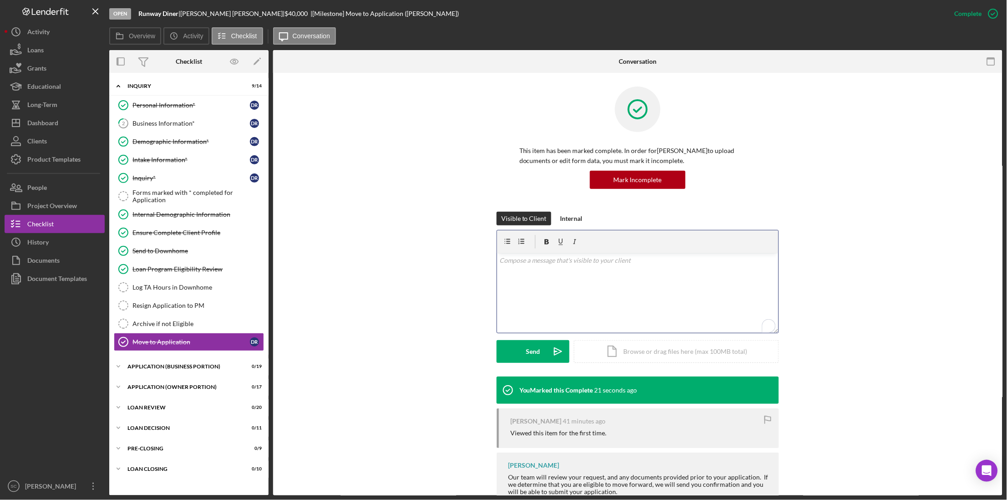
click at [535, 277] on div "v Color teal Color pink Remove color Add row above Add row below Add column bef…" at bounding box center [637, 293] width 281 height 80
click at [548, 353] on icon "Icon/icon-invite-send" at bounding box center [558, 351] width 23 height 23
